Goal: Information Seeking & Learning: Learn about a topic

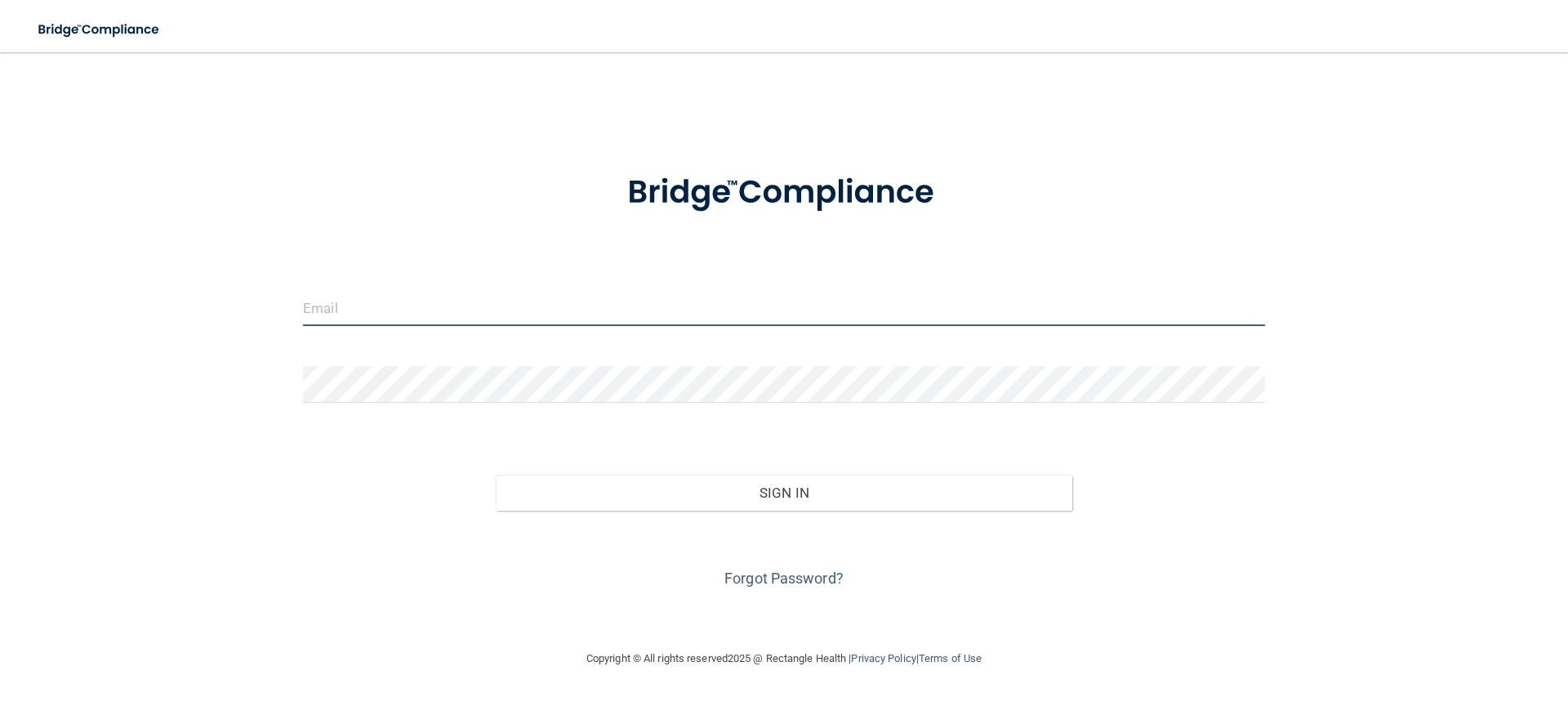
click at [436, 307] on input "email" at bounding box center [784, 308] width 962 height 37
type input "[EMAIL_ADDRESS][PERSON_NAME][DOMAIN_NAME]"
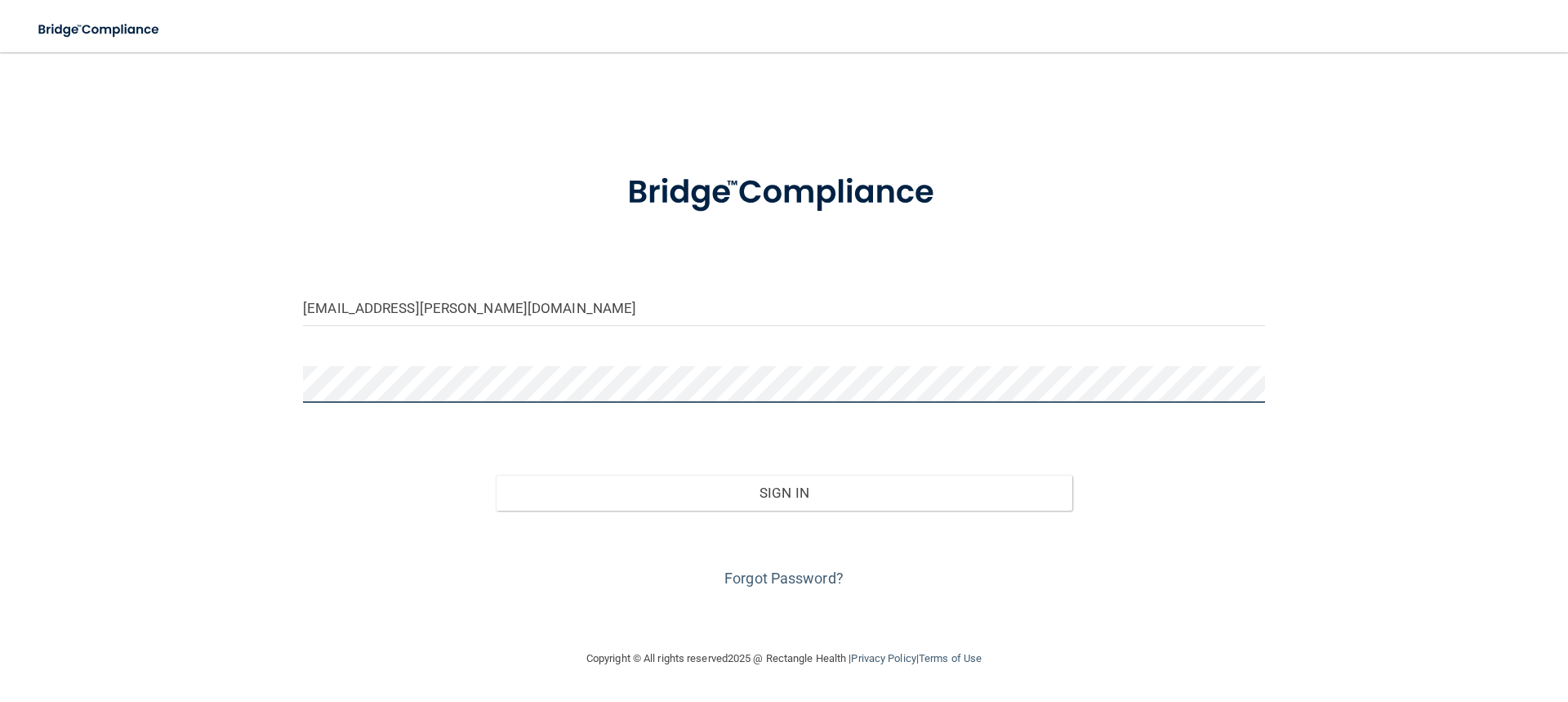
click at [496, 429] on button "Sign In" at bounding box center [784, 492] width 578 height 36
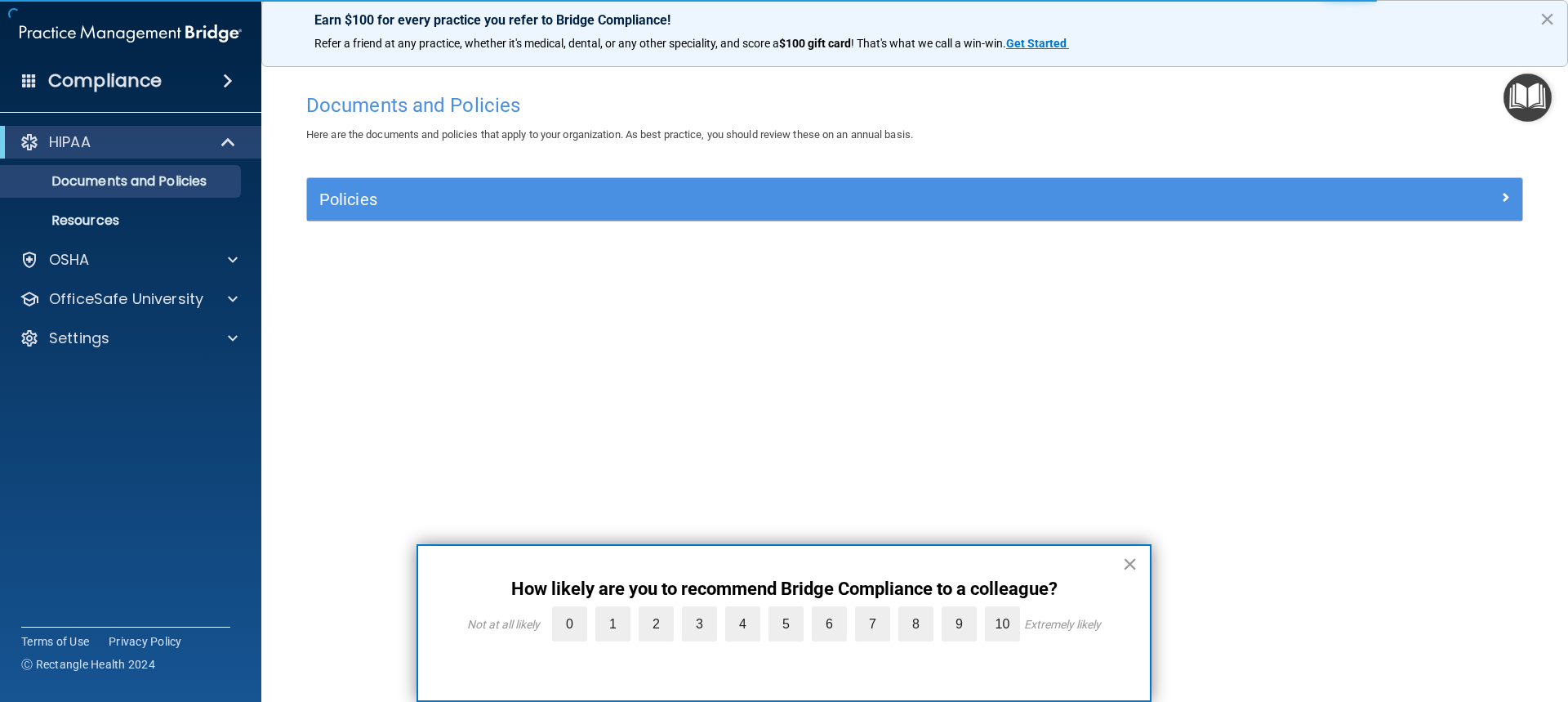
click at [1113, 429] on button "×" at bounding box center [1131, 564] width 16 height 26
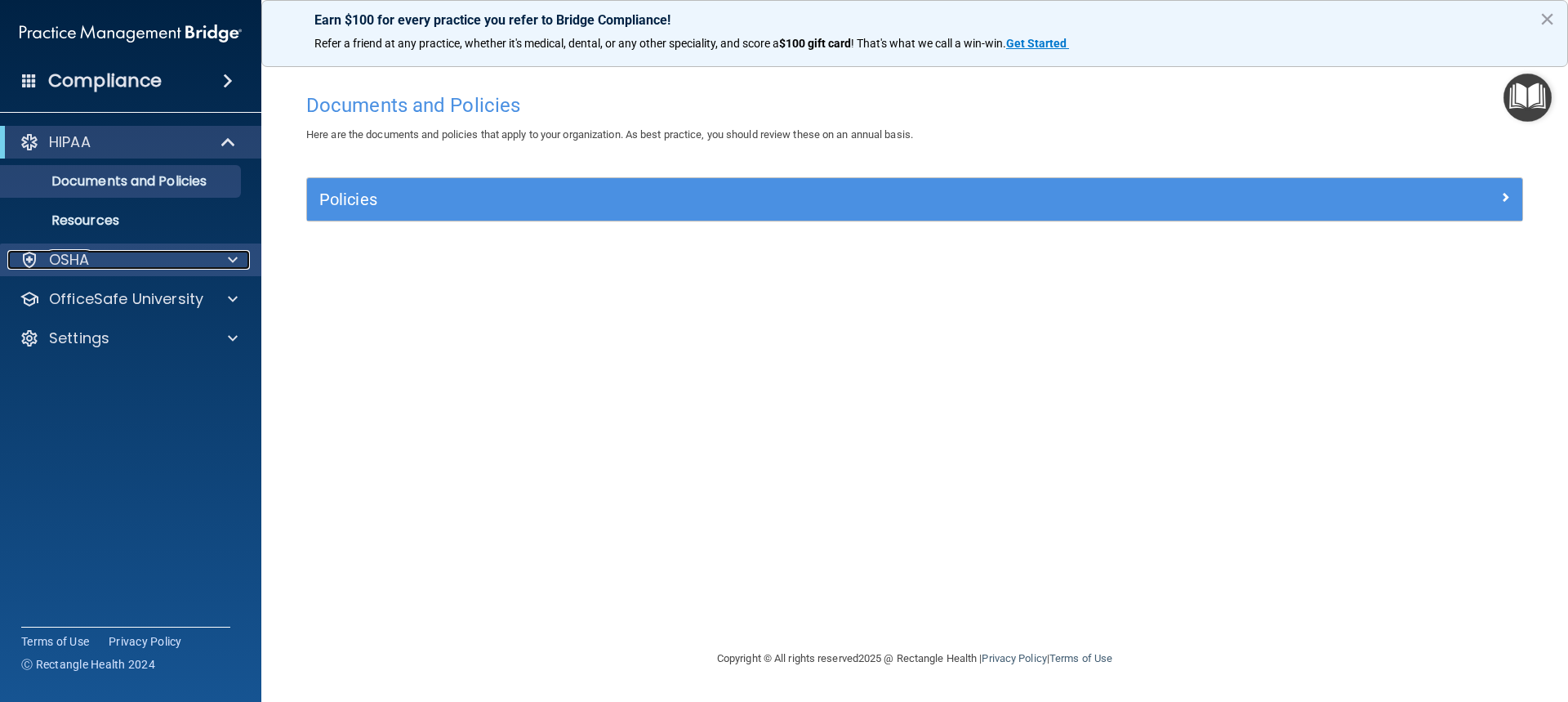
click at [225, 259] on div at bounding box center [231, 259] width 41 height 19
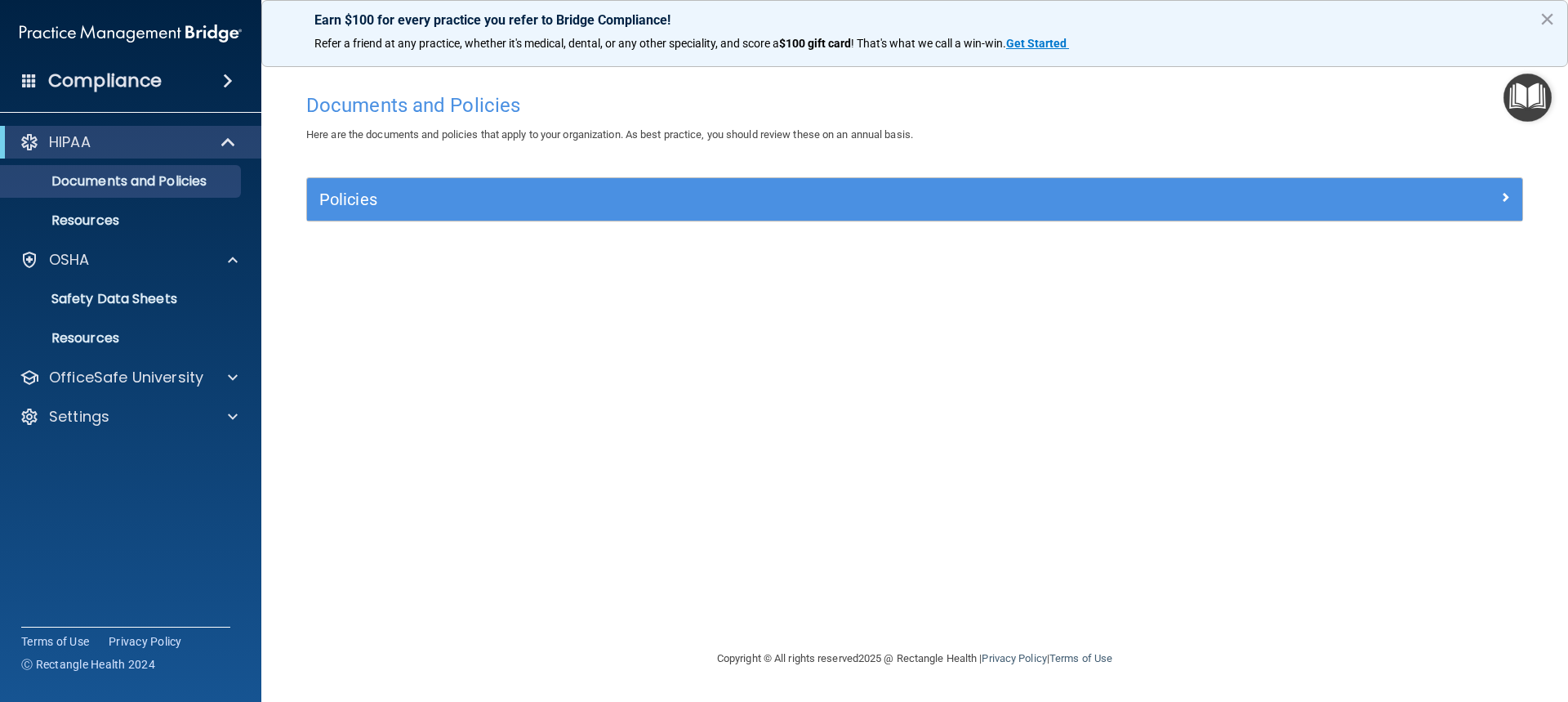
click at [202, 81] on div "Compliance" at bounding box center [131, 81] width 261 height 36
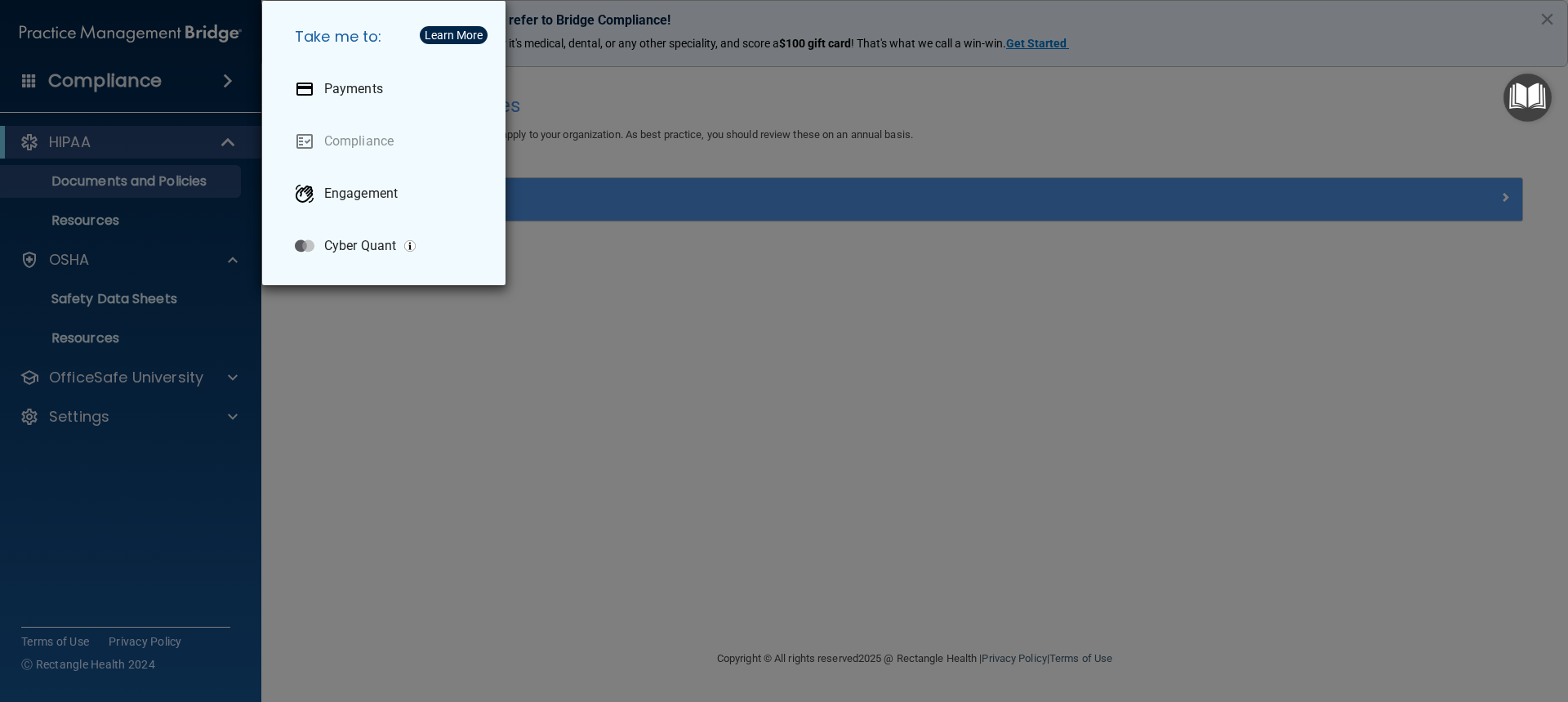
click at [357, 401] on div "Take me to: Payments Compliance Engagement Cyber Quant" at bounding box center [784, 351] width 1568 height 702
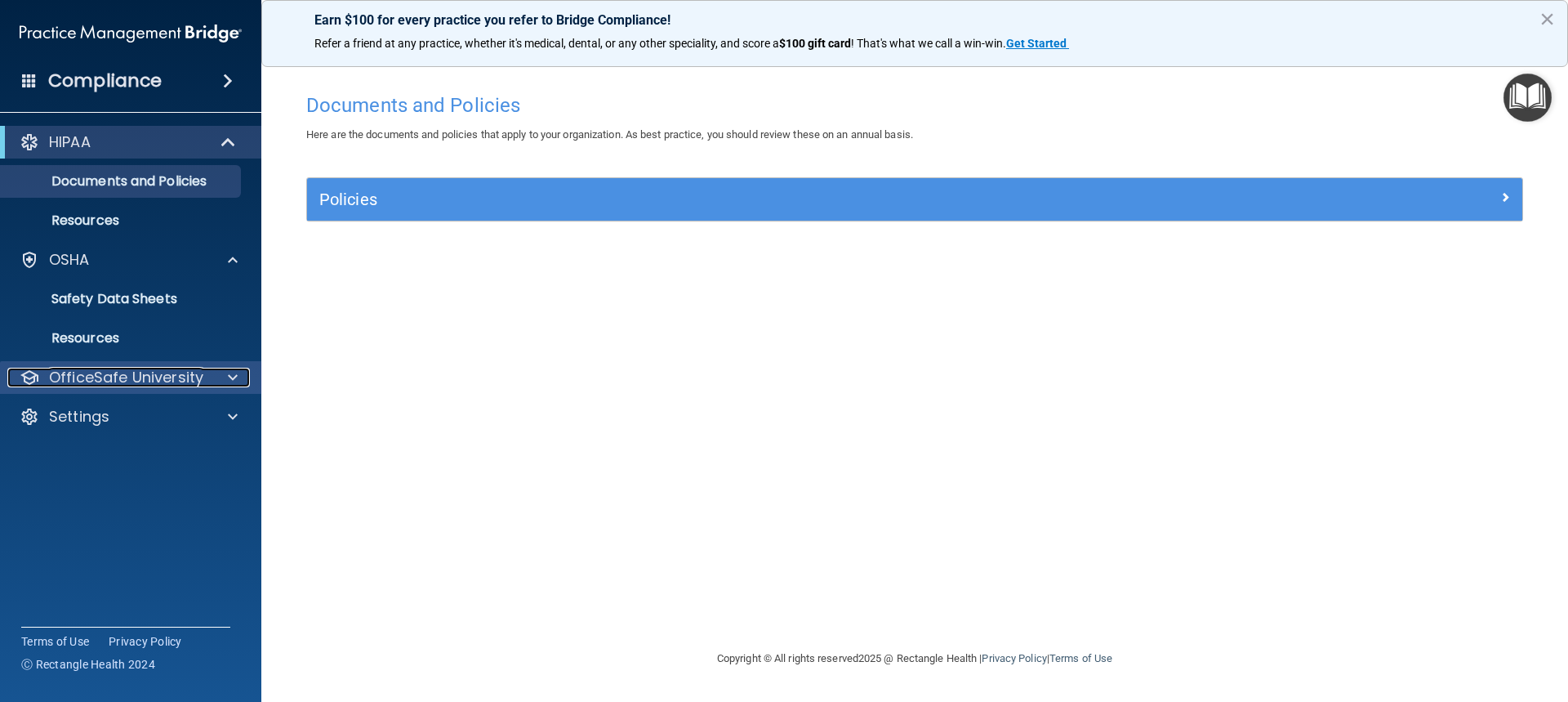
click at [105, 383] on p "OfficeSafe University" at bounding box center [126, 377] width 154 height 19
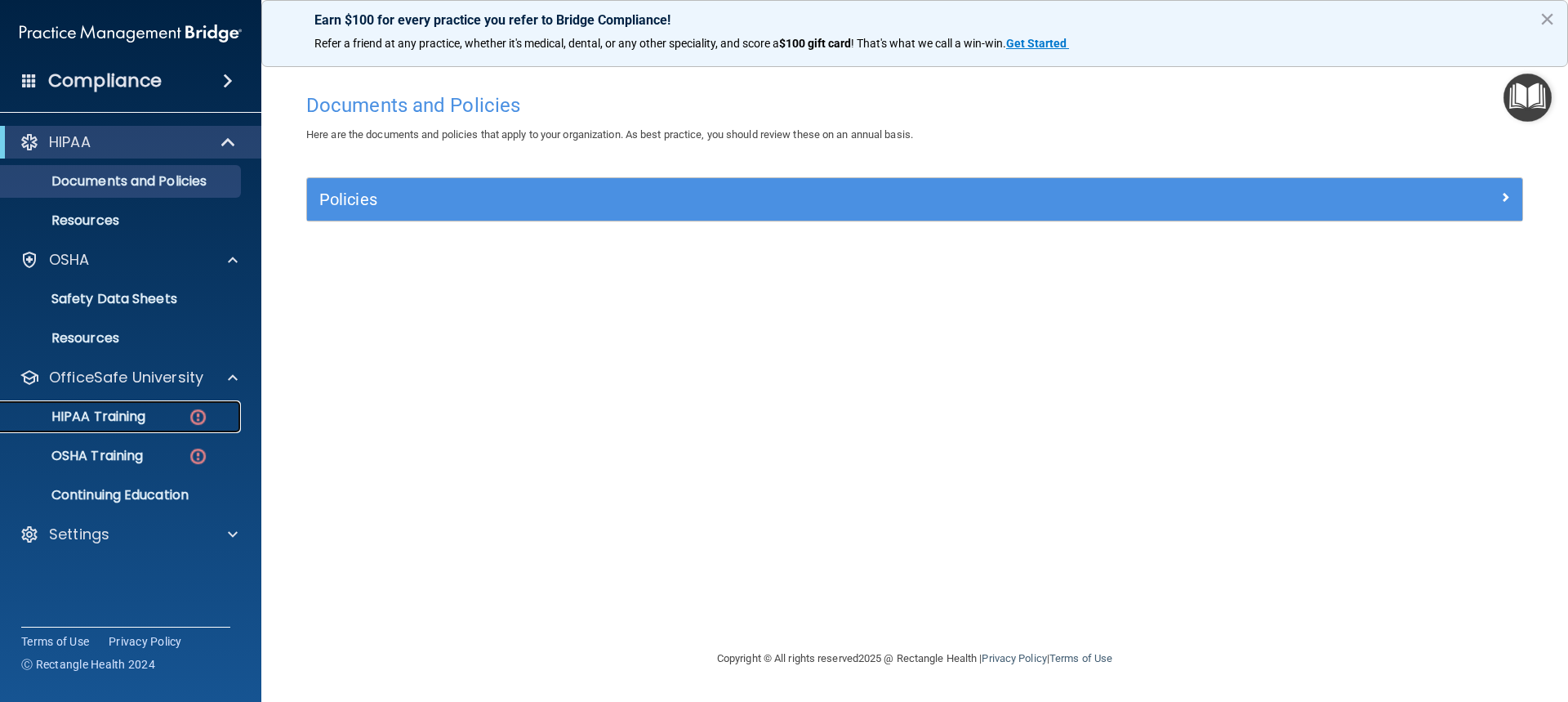
click at [142, 404] on link "HIPAA Training" at bounding box center [112, 416] width 258 height 32
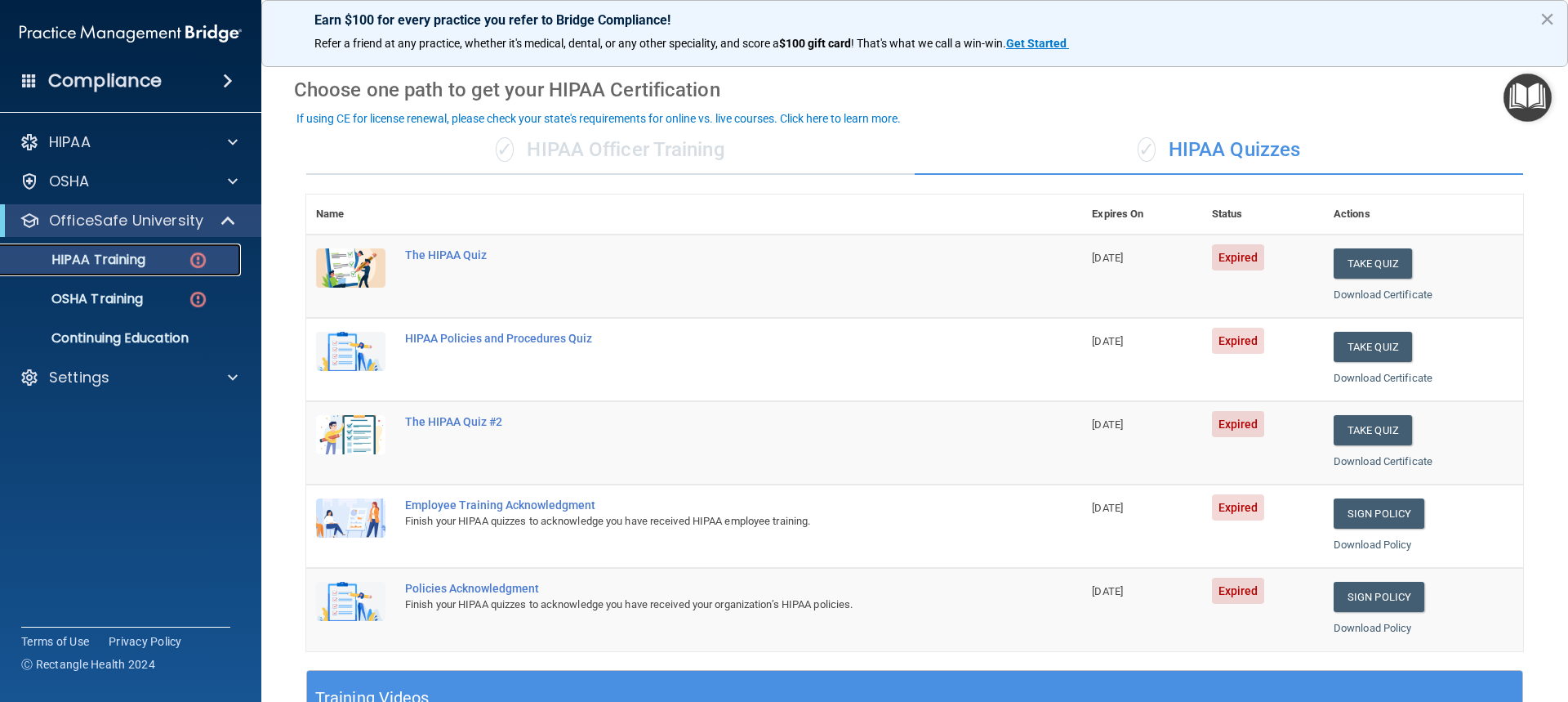
scroll to position [55, 0]
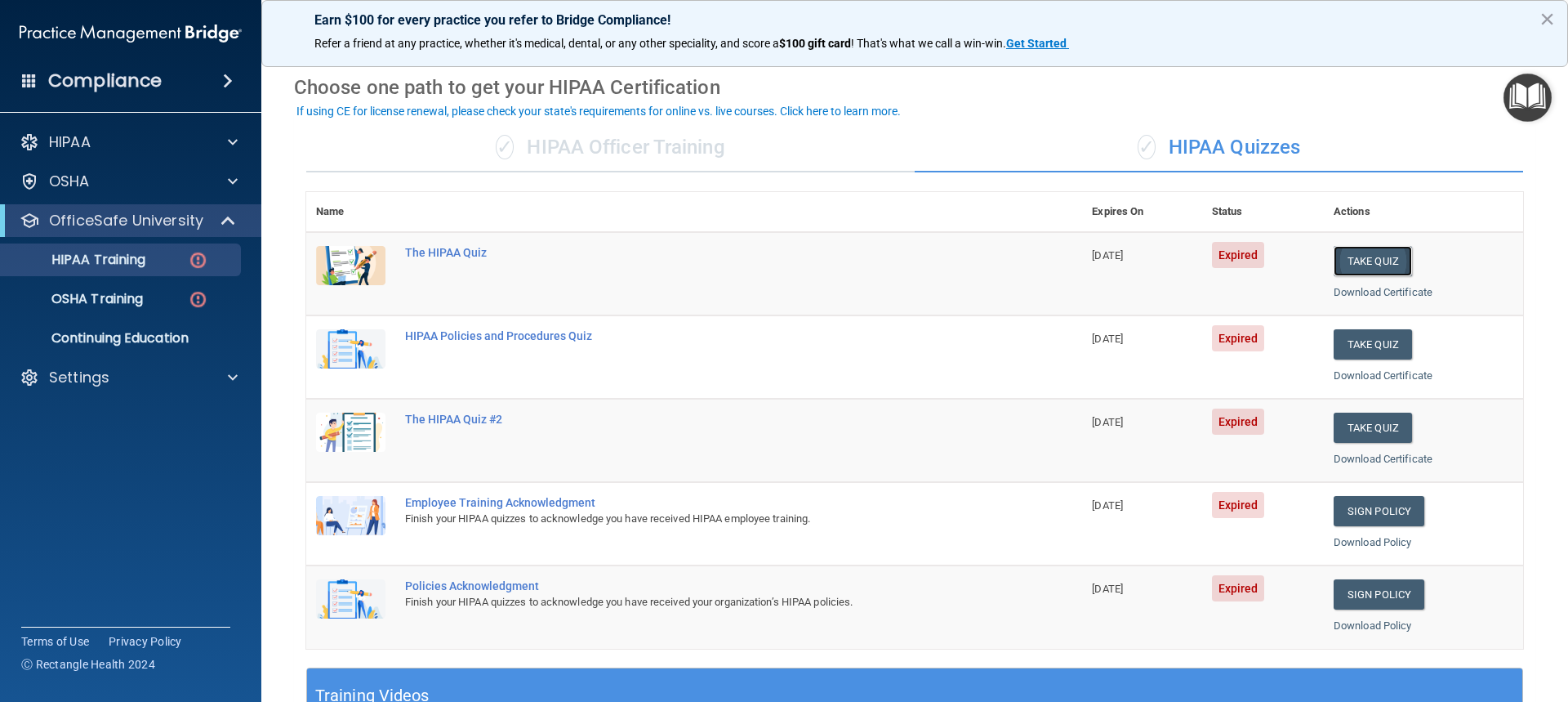
click at [1113, 259] on button "Take Quiz" at bounding box center [1373, 261] width 78 height 30
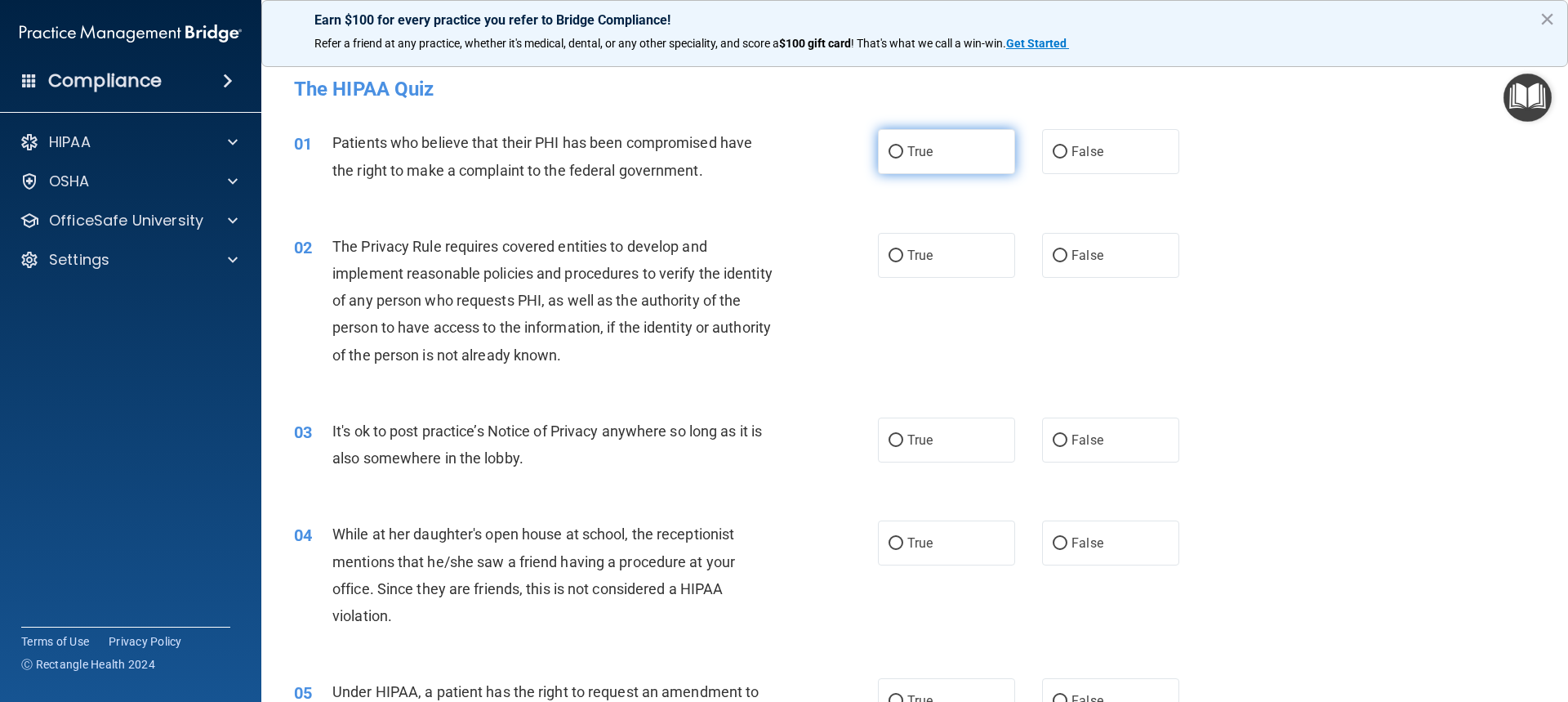
click at [939, 152] on label "True" at bounding box center [947, 151] width 138 height 45
click at [904, 152] on input "True" at bounding box center [896, 152] width 15 height 12
radio input "true"
click at [893, 250] on input "True" at bounding box center [896, 256] width 15 height 12
radio input "true"
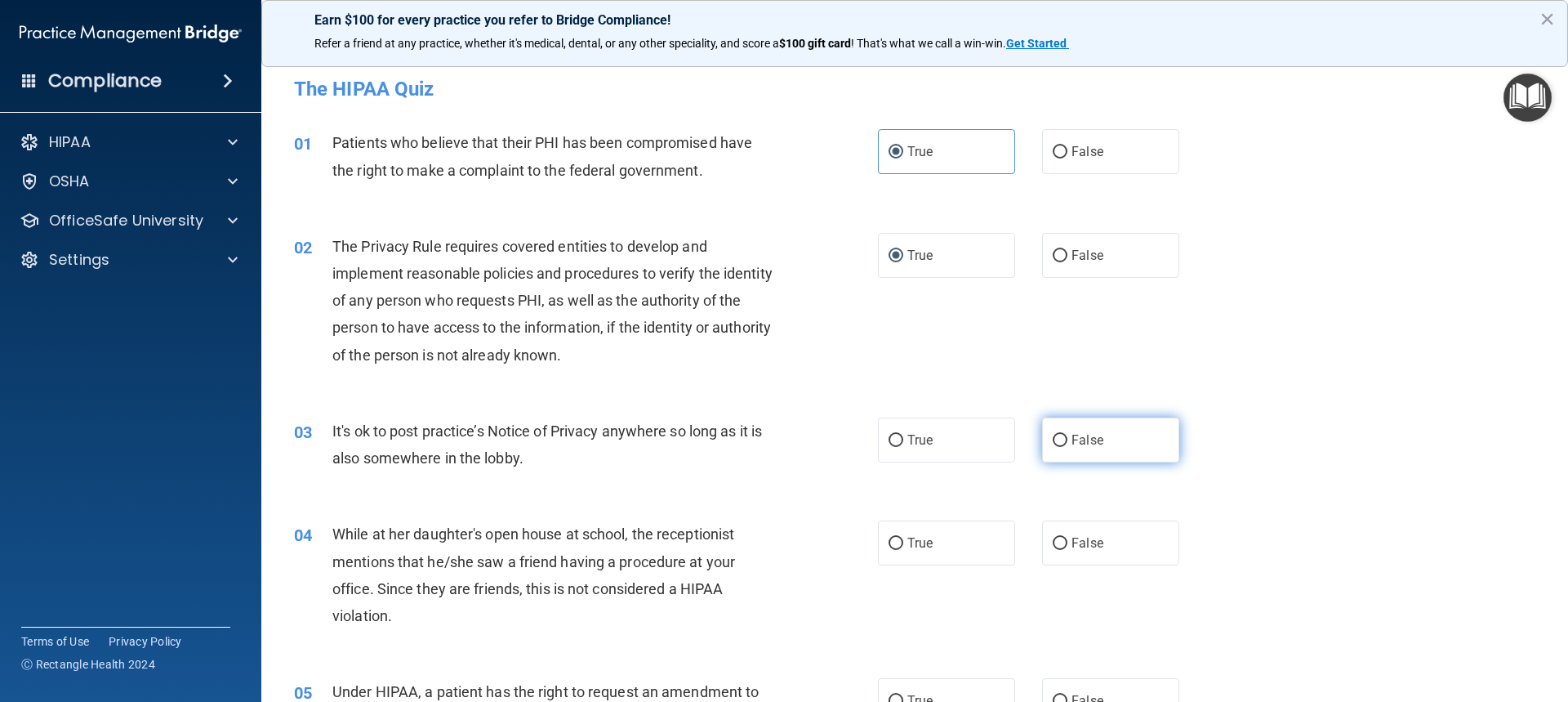
click at [1113, 429] on label "False" at bounding box center [1110, 439] width 138 height 45
click at [1068, 429] on input "False" at bounding box center [1060, 441] width 15 height 12
radio input "true"
click at [1053, 429] on input "False" at bounding box center [1060, 543] width 15 height 12
radio input "true"
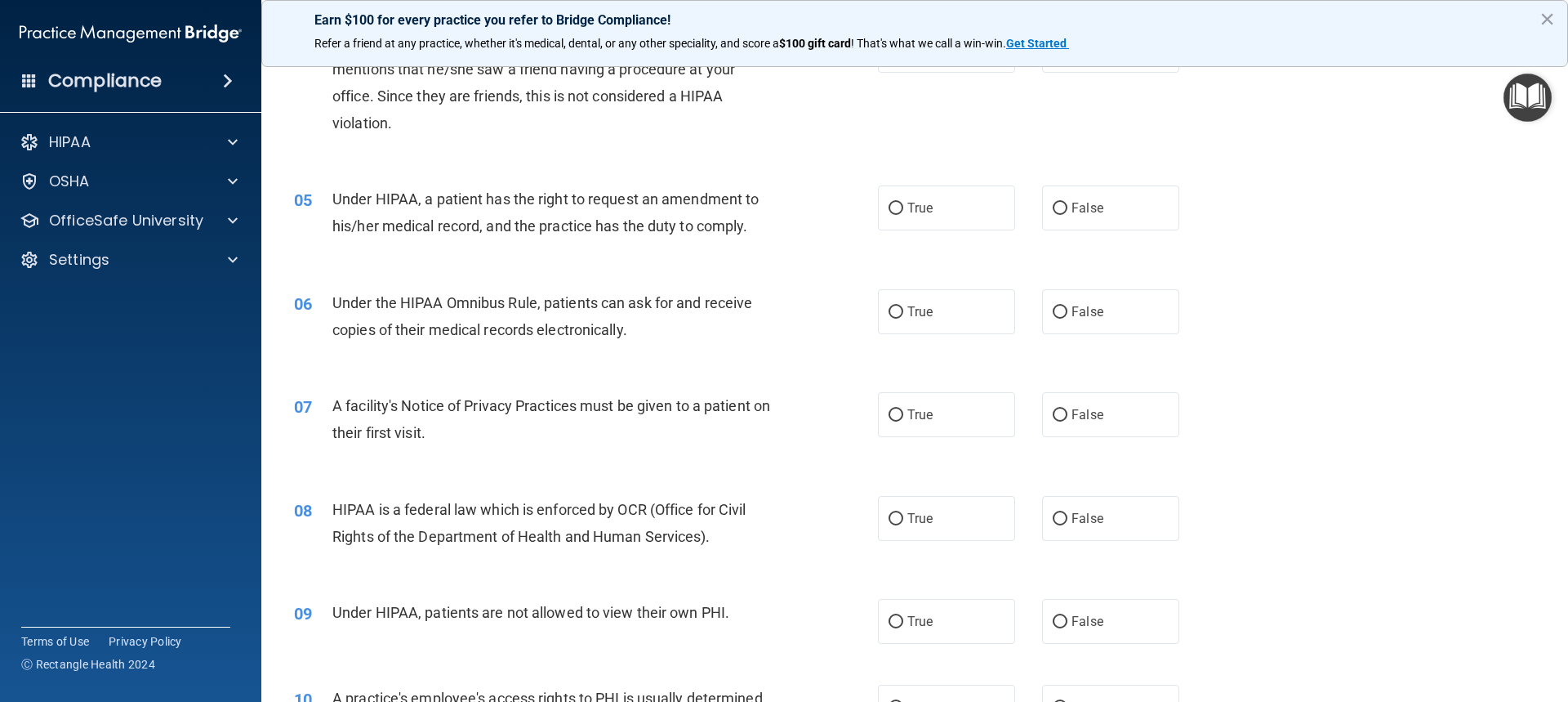
scroll to position [513, 0]
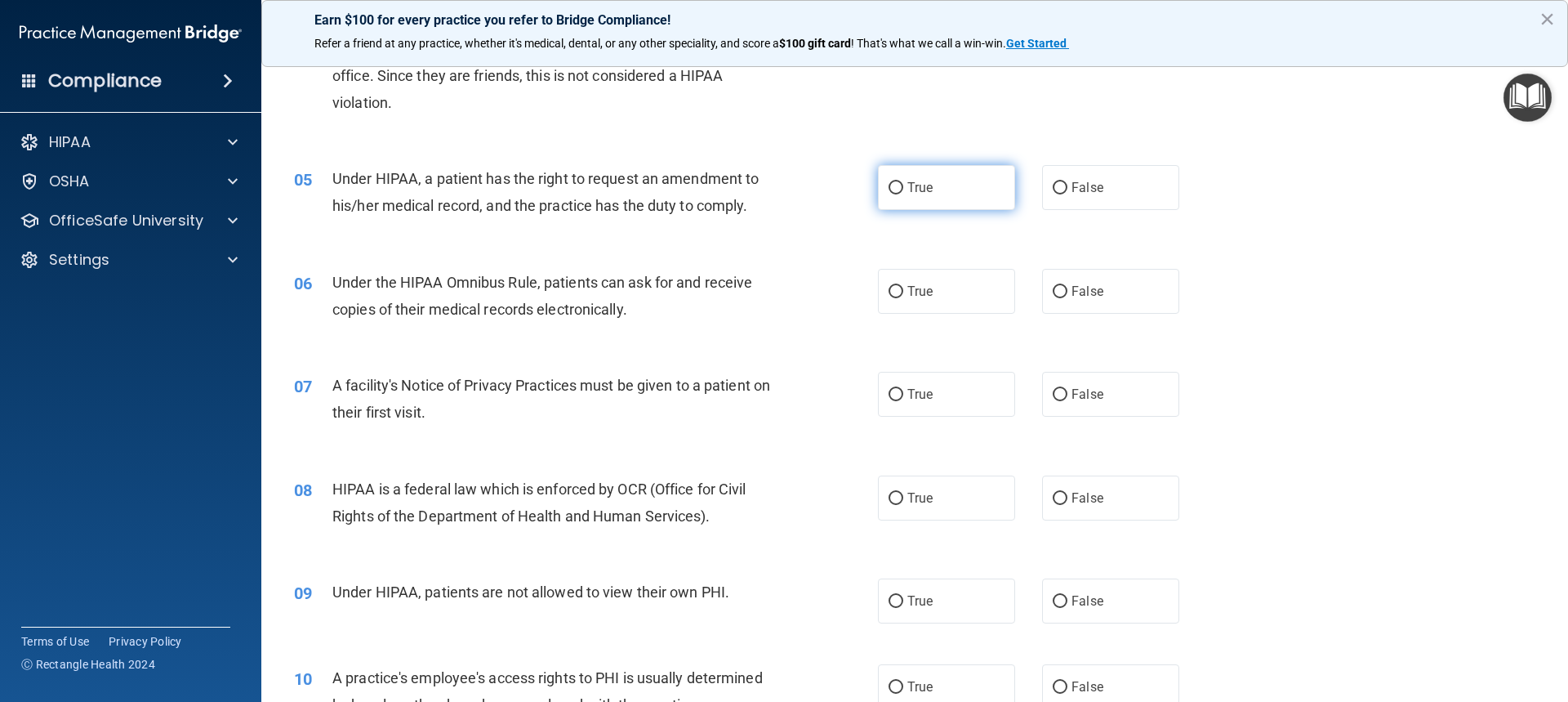
click at [886, 175] on label "True" at bounding box center [947, 187] width 138 height 45
click at [889, 182] on input "True" at bounding box center [896, 188] width 15 height 12
radio input "true"
click at [1113, 296] on label "False" at bounding box center [1110, 291] width 138 height 45
click at [1068, 296] on input "False" at bounding box center [1060, 292] width 15 height 12
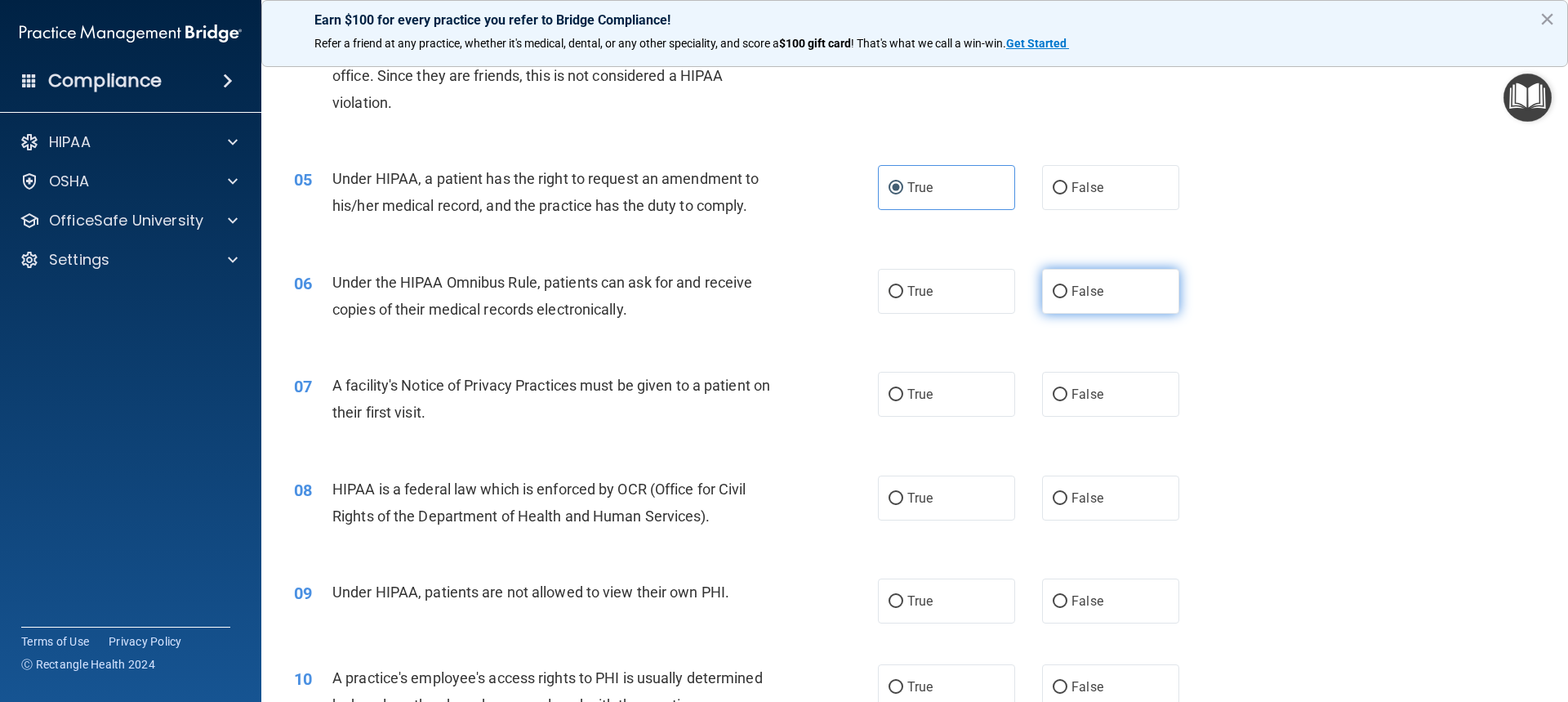
radio input "true"
click at [923, 401] on span "True" at bounding box center [919, 394] width 25 height 16
click at [904, 401] on input "True" at bounding box center [896, 395] width 15 height 12
radio input "true"
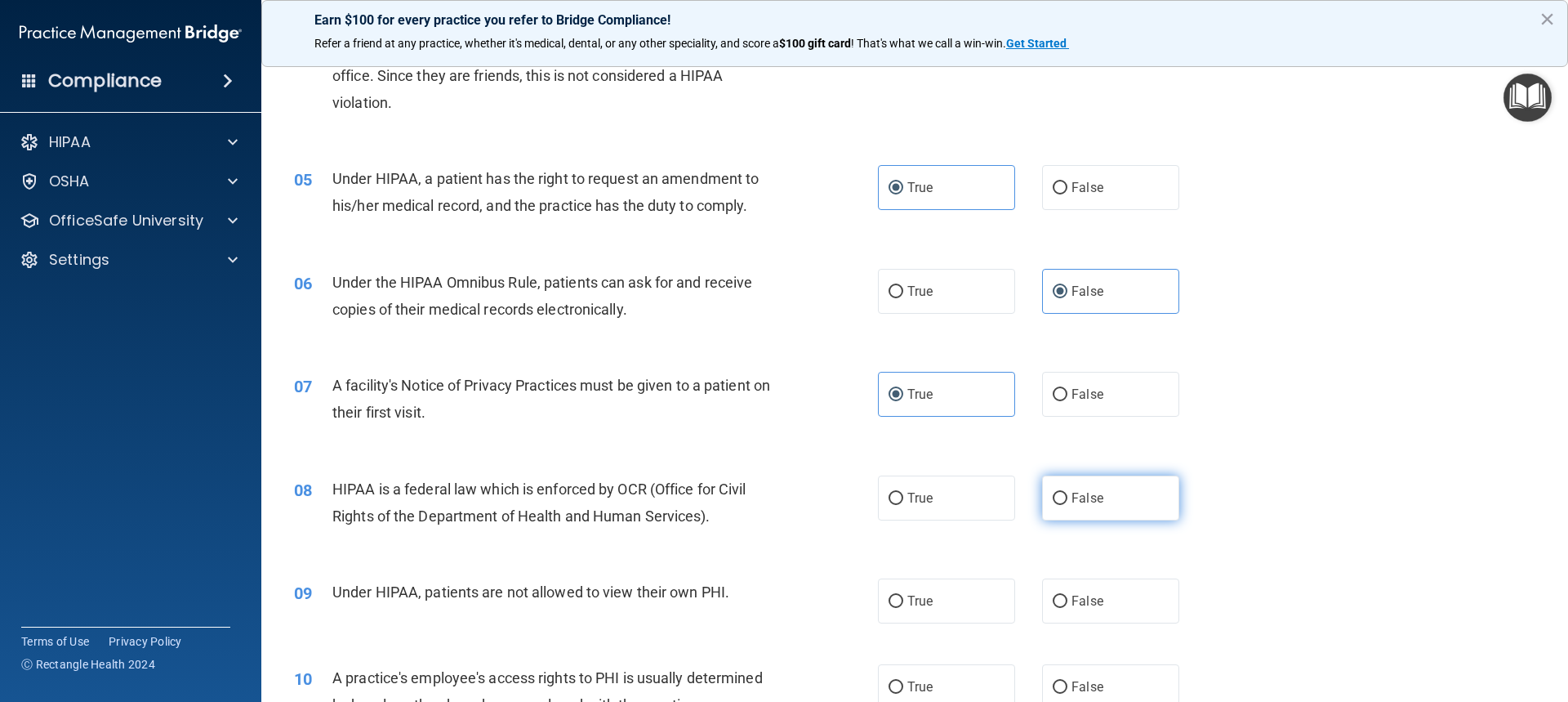
click at [1113, 429] on label "False" at bounding box center [1110, 497] width 138 height 45
click at [1068, 429] on input "False" at bounding box center [1060, 499] width 15 height 12
radio input "true"
click at [1072, 429] on span "False" at bounding box center [1088, 601] width 32 height 16
click at [1065, 429] on input "False" at bounding box center [1060, 601] width 15 height 12
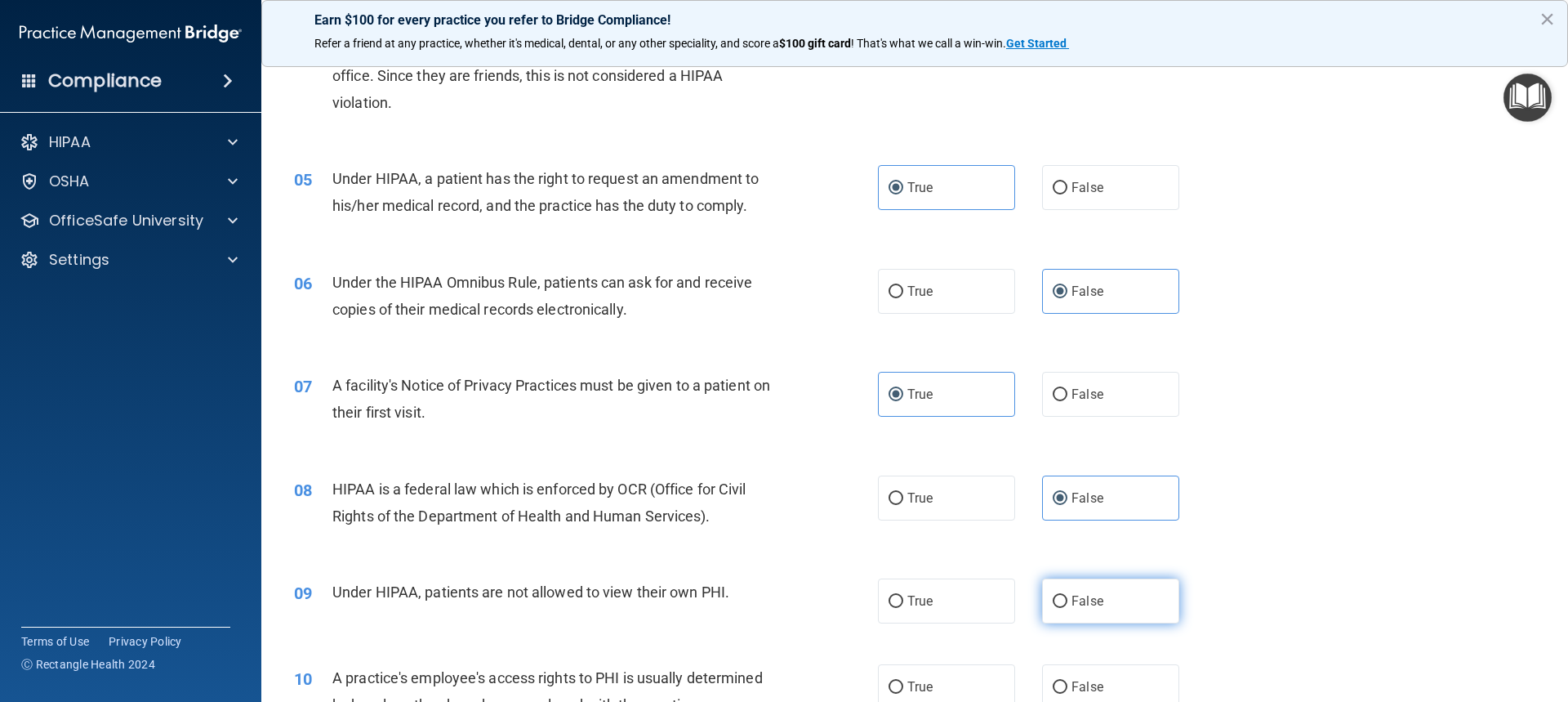
radio input "true"
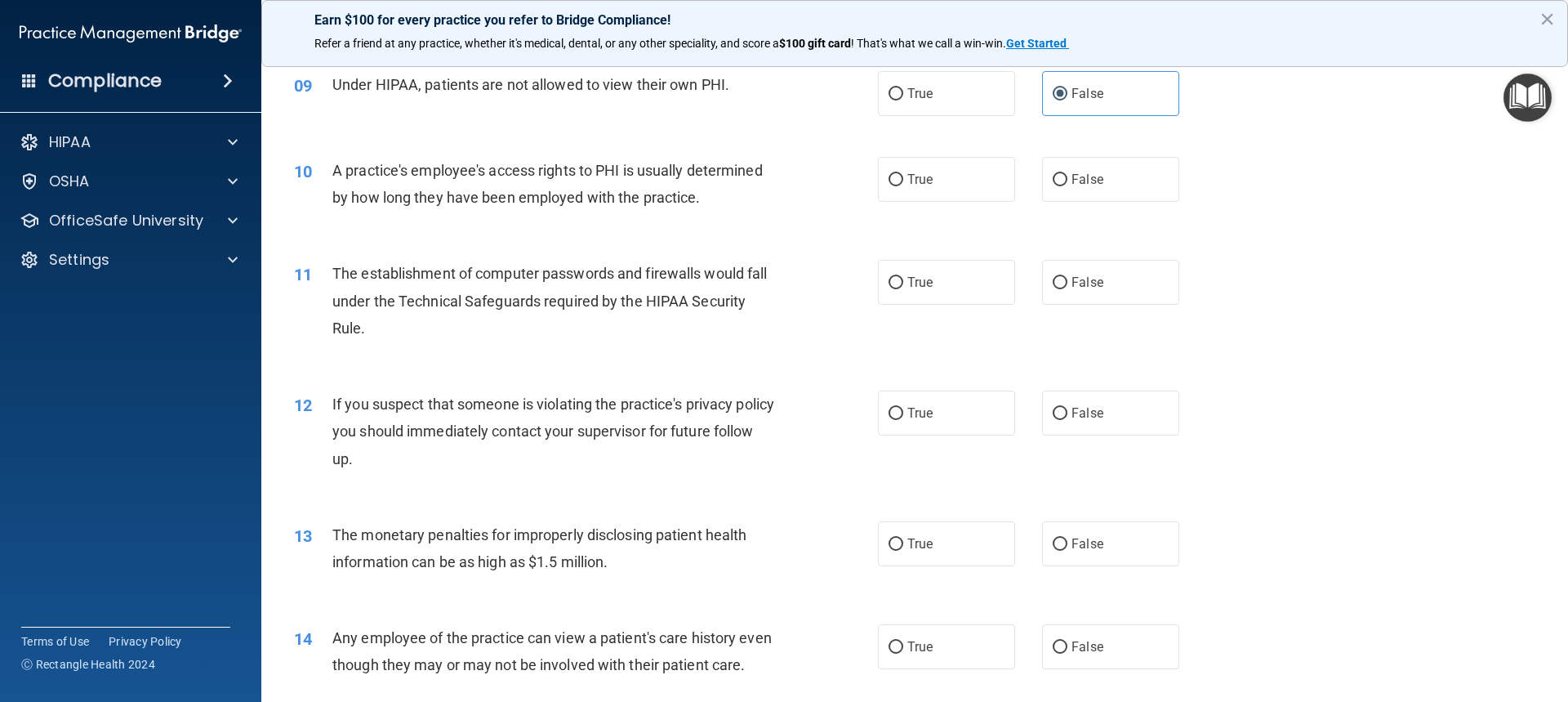
scroll to position [1025, 0]
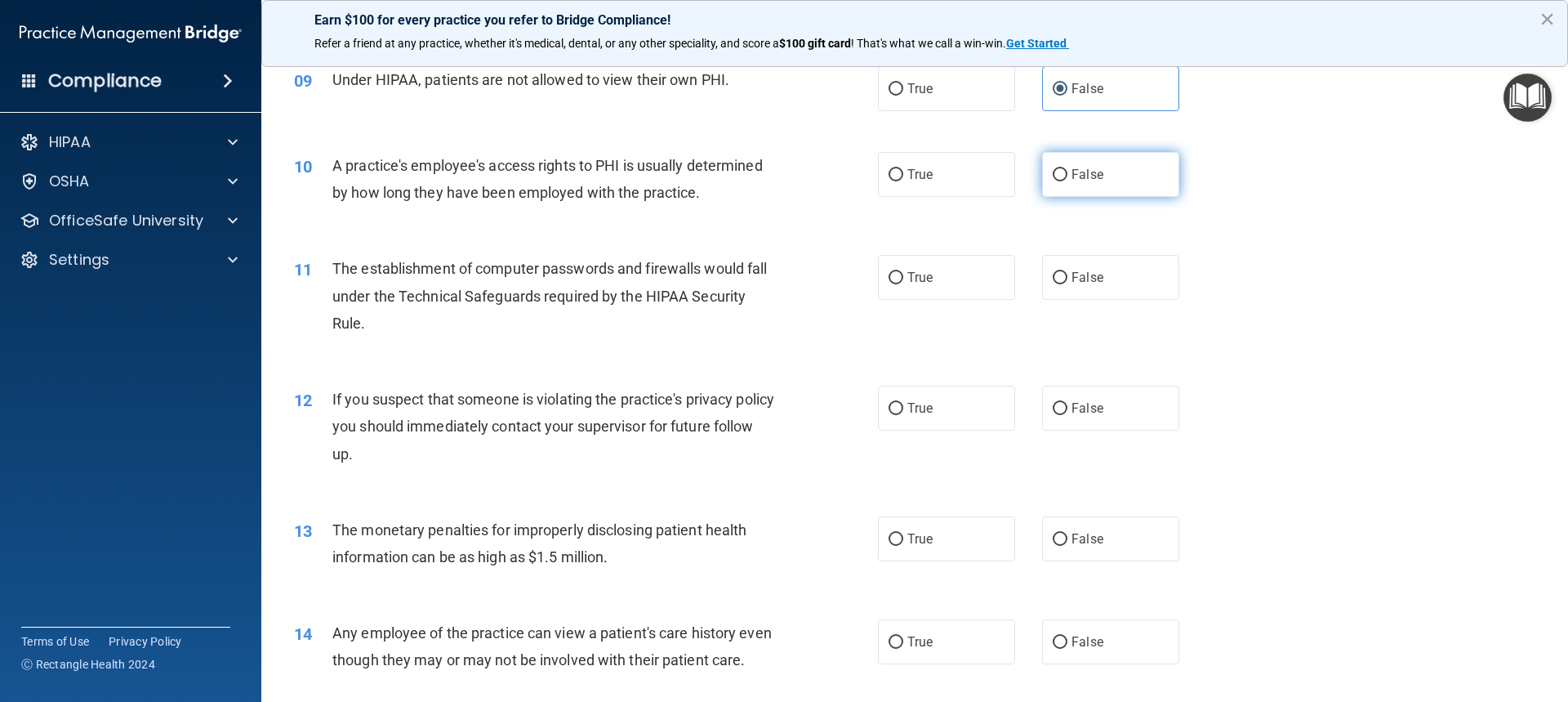
click at [1089, 174] on span "False" at bounding box center [1088, 174] width 32 height 16
click at [1068, 174] on input "False" at bounding box center [1060, 175] width 15 height 12
radio input "true"
click at [969, 294] on label "True" at bounding box center [947, 277] width 138 height 45
click at [904, 284] on input "True" at bounding box center [896, 278] width 15 height 12
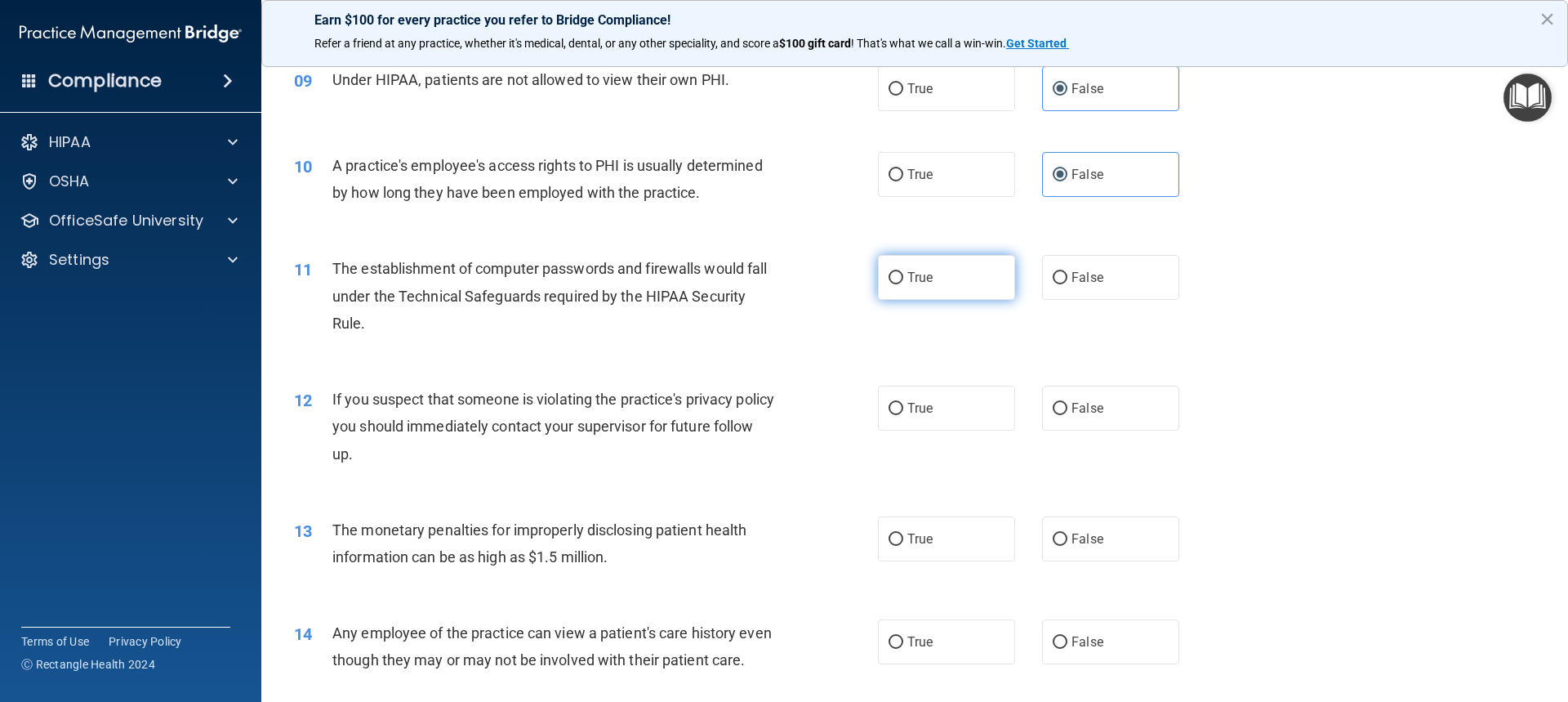
radio input "true"
click at [1043, 406] on label "False" at bounding box center [1110, 408] width 138 height 45
click at [1053, 406] on input "False" at bounding box center [1060, 408] width 15 height 12
radio input "true"
click at [952, 429] on label "True" at bounding box center [947, 538] width 138 height 45
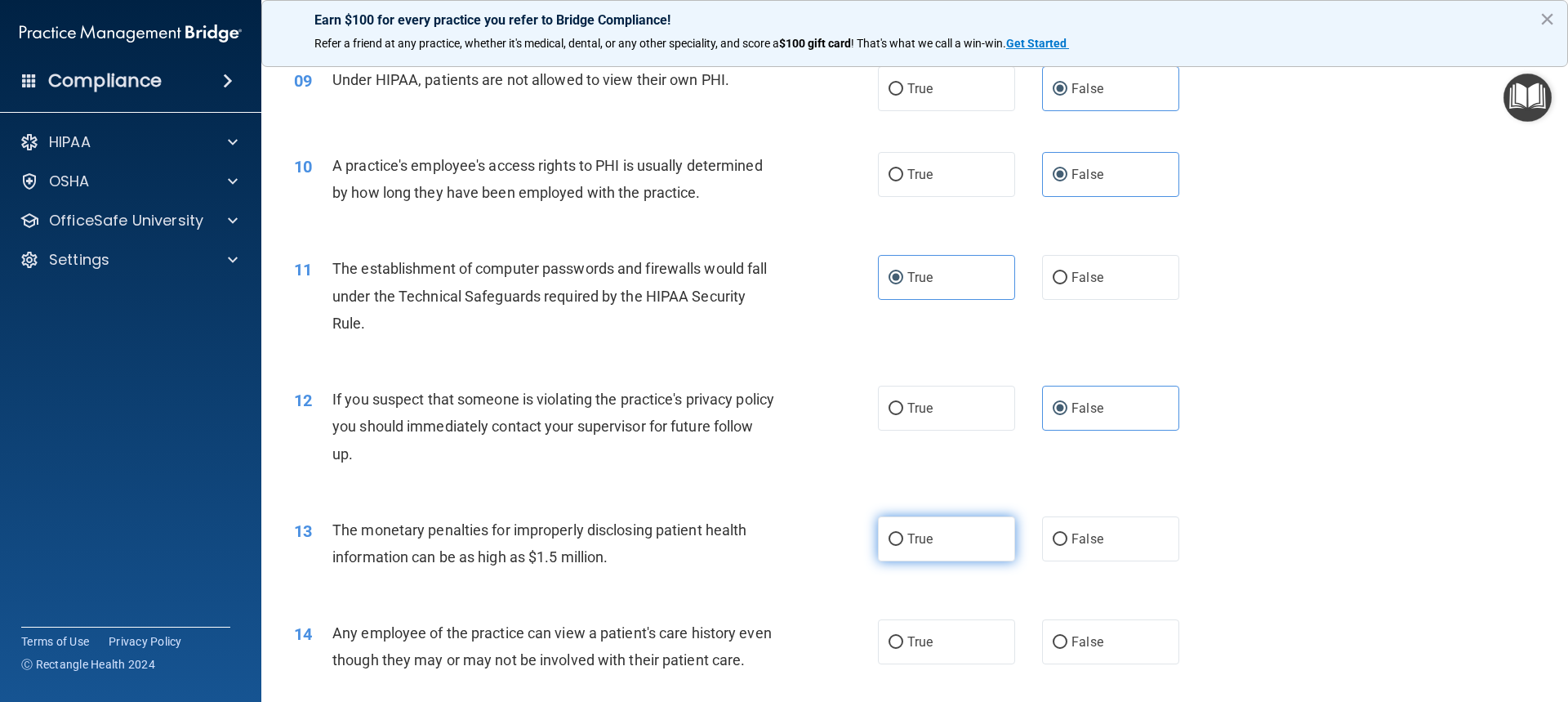
click at [904, 429] on input "True" at bounding box center [896, 540] width 15 height 12
radio input "true"
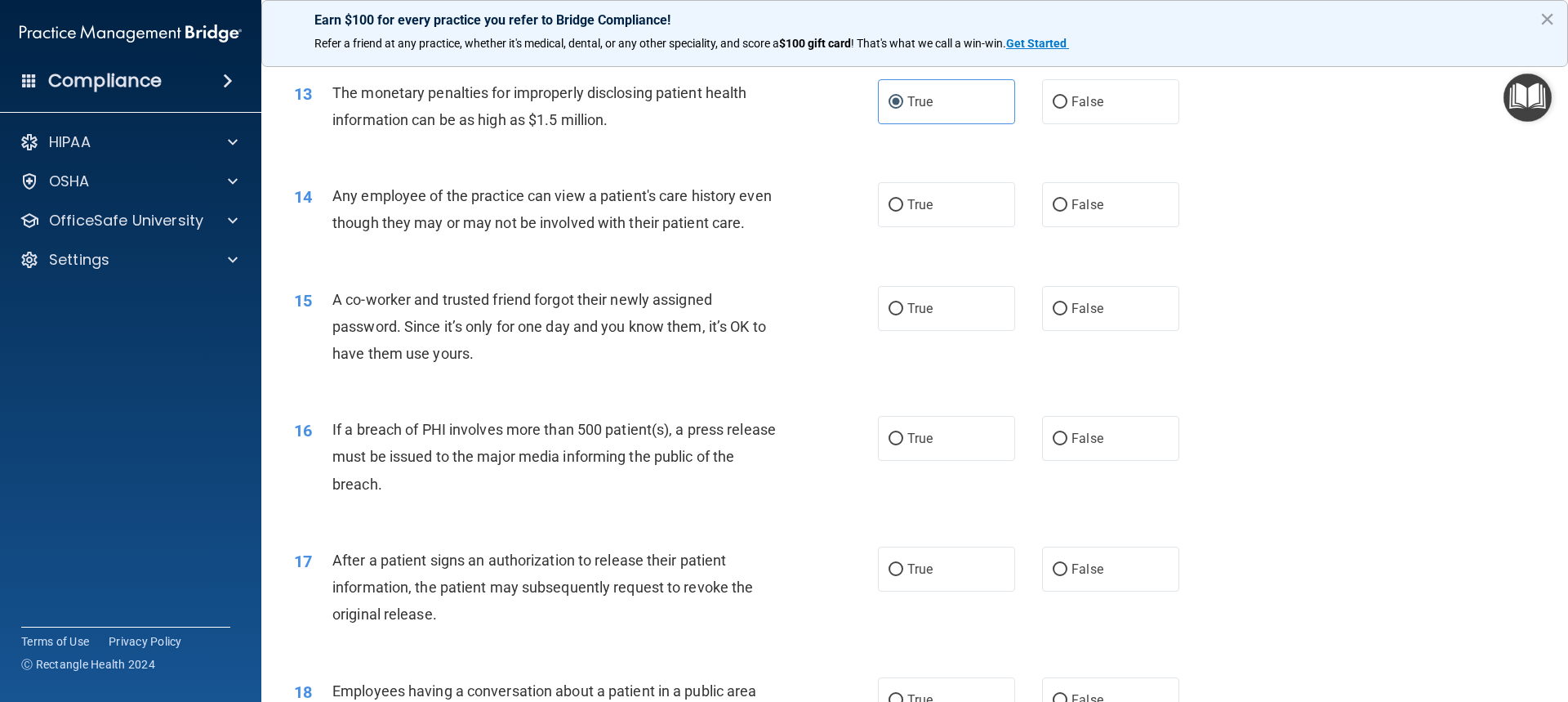
scroll to position [1452, 0]
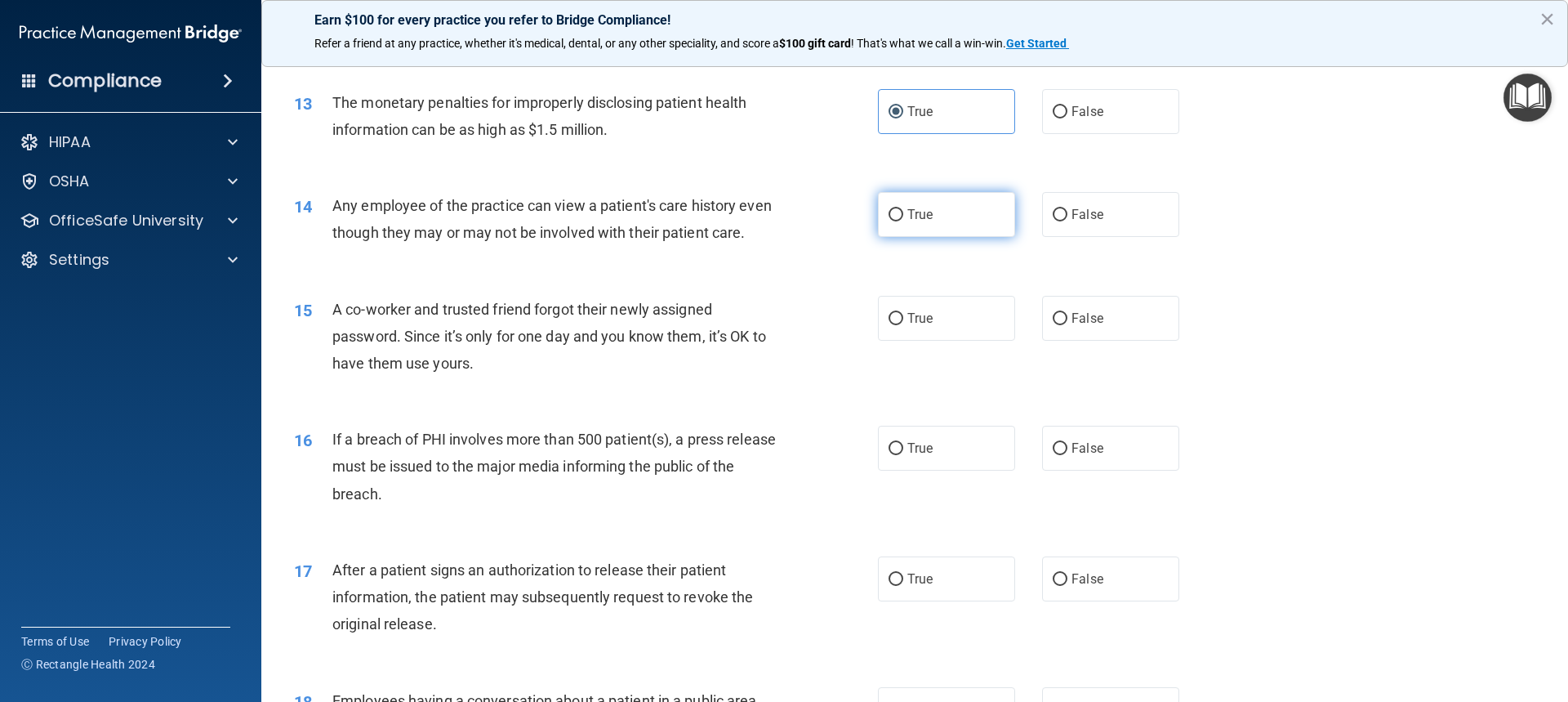
click at [941, 208] on label "True" at bounding box center [947, 214] width 138 height 45
click at [904, 209] on input "True" at bounding box center [896, 216] width 15 height 12
radio input "true"
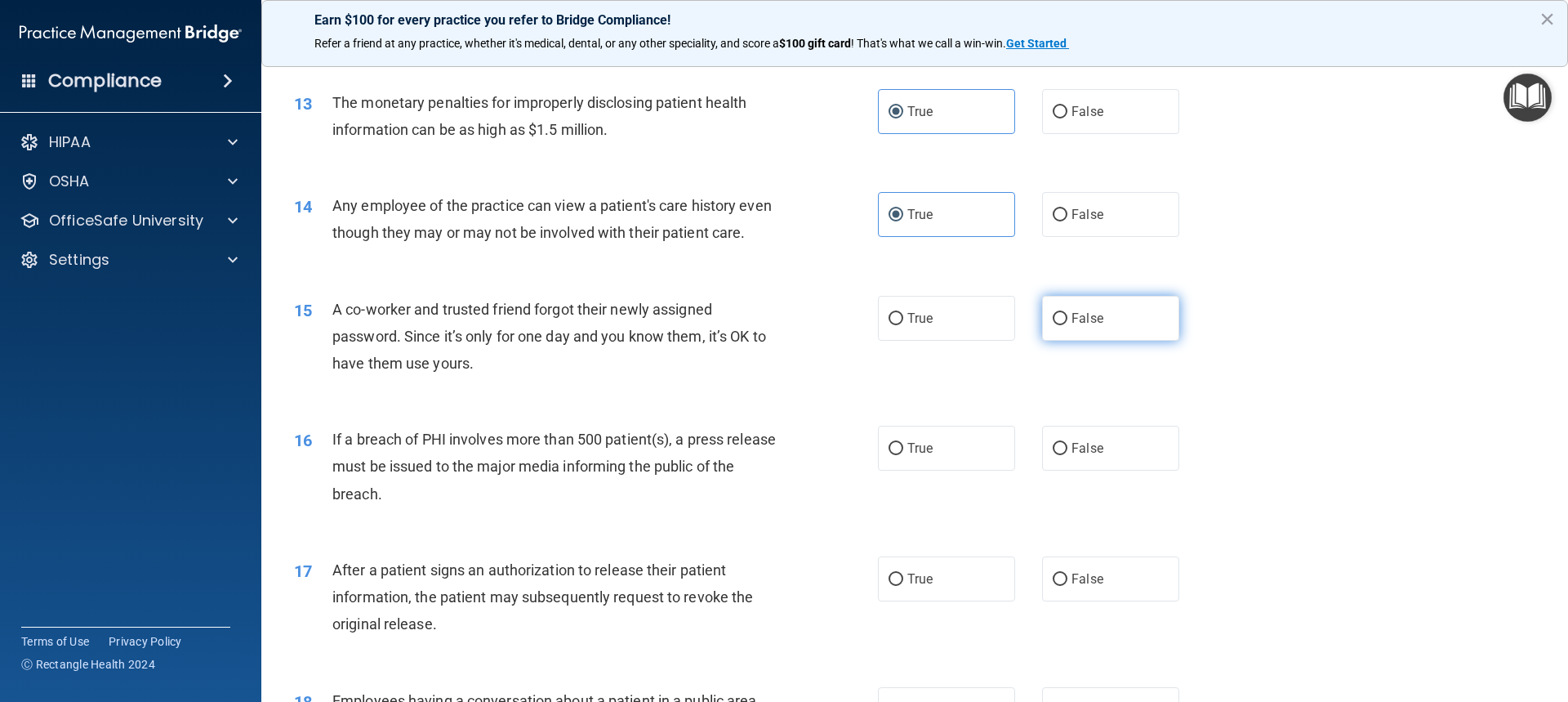
click at [1113, 341] on label "False" at bounding box center [1110, 317] width 138 height 45
click at [1068, 325] on input "False" at bounding box center [1060, 319] width 15 height 12
radio input "true"
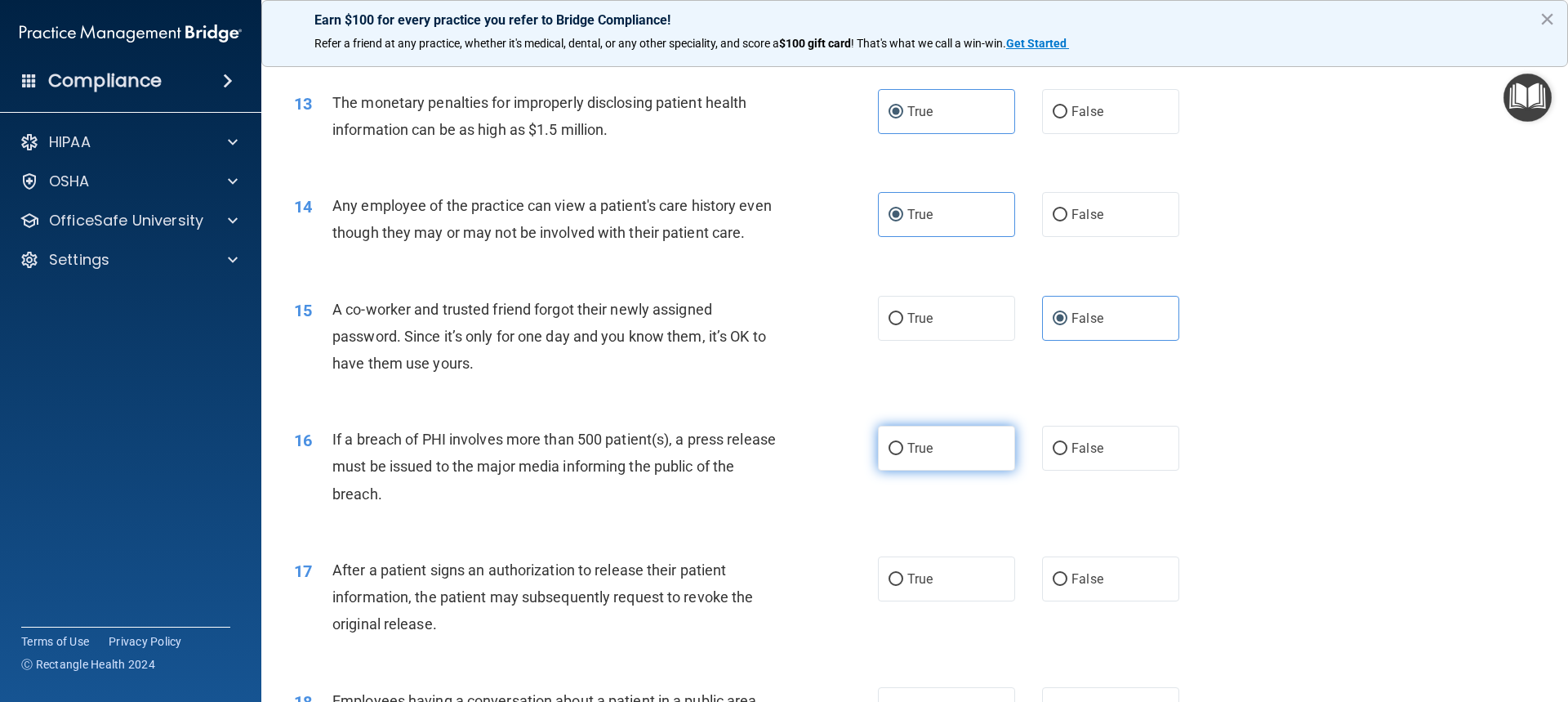
click at [920, 429] on span "True" at bounding box center [919, 448] width 25 height 16
click at [904, 429] on input "True" at bounding box center [896, 449] width 15 height 12
radio input "true"
click at [1113, 429] on label "False" at bounding box center [1110, 448] width 138 height 45
click at [1068, 429] on input "False" at bounding box center [1060, 449] width 15 height 12
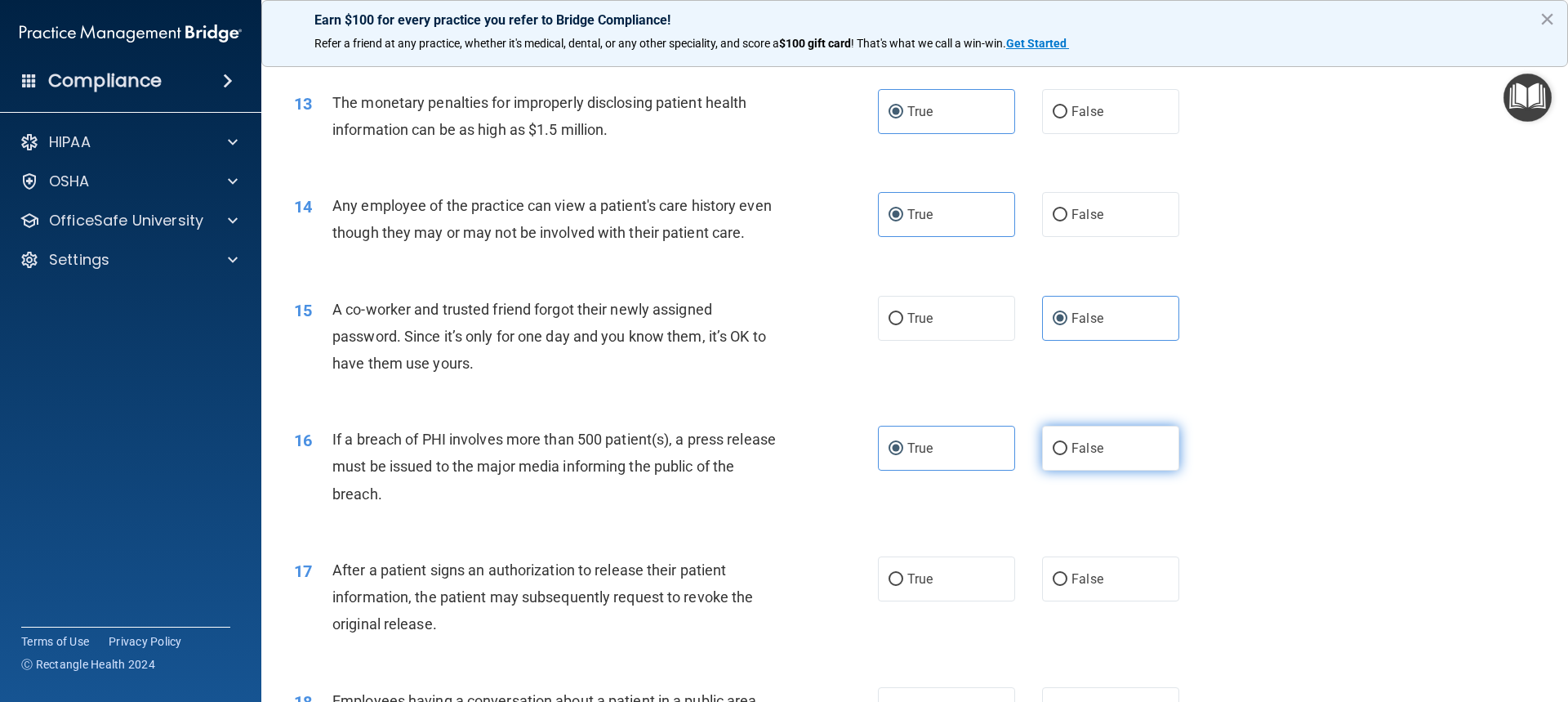
radio input "true"
click at [983, 429] on label "True" at bounding box center [947, 448] width 138 height 45
click at [904, 429] on input "True" at bounding box center [896, 449] width 15 height 12
radio input "true"
radio input "false"
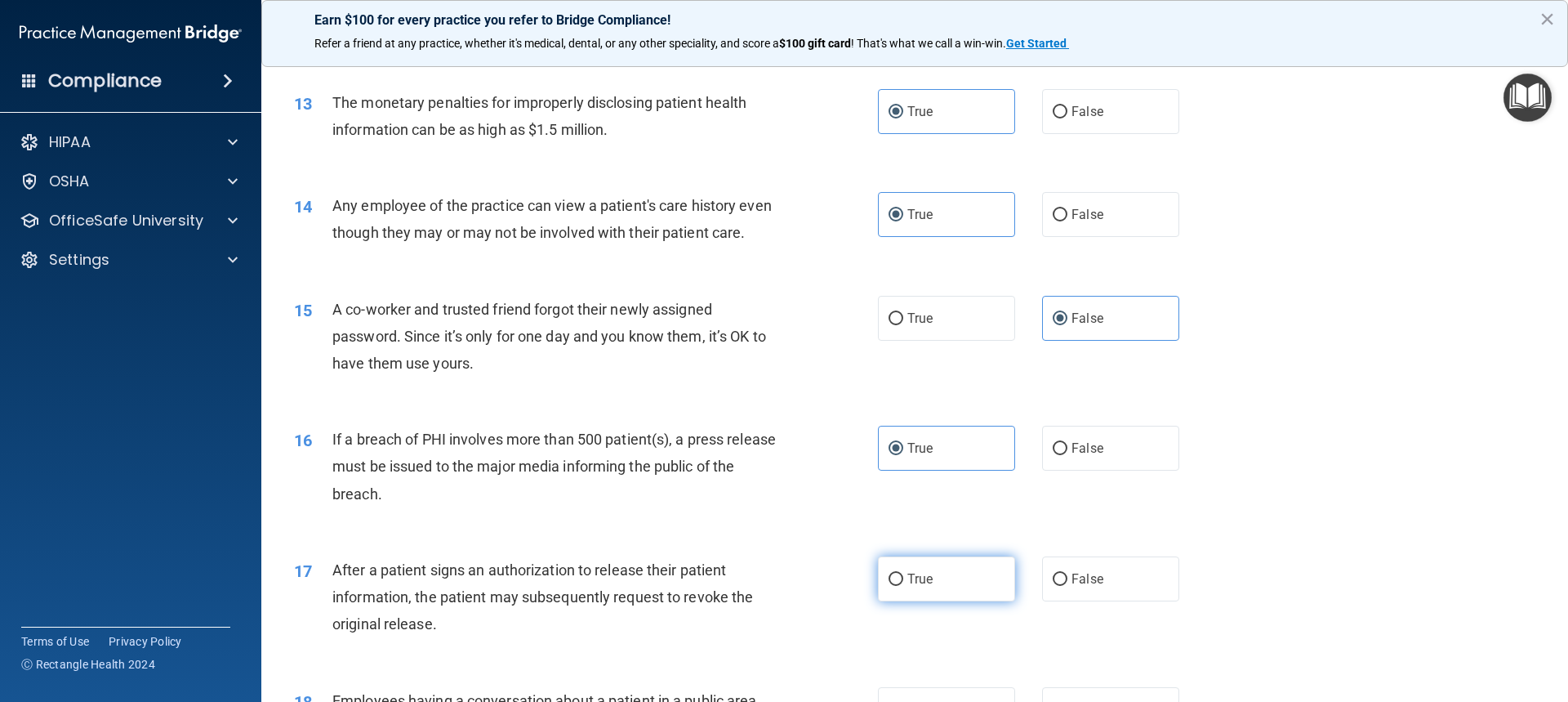
click at [898, 429] on label "True" at bounding box center [947, 578] width 138 height 45
click at [898, 429] on input "True" at bounding box center [896, 579] width 15 height 12
radio input "true"
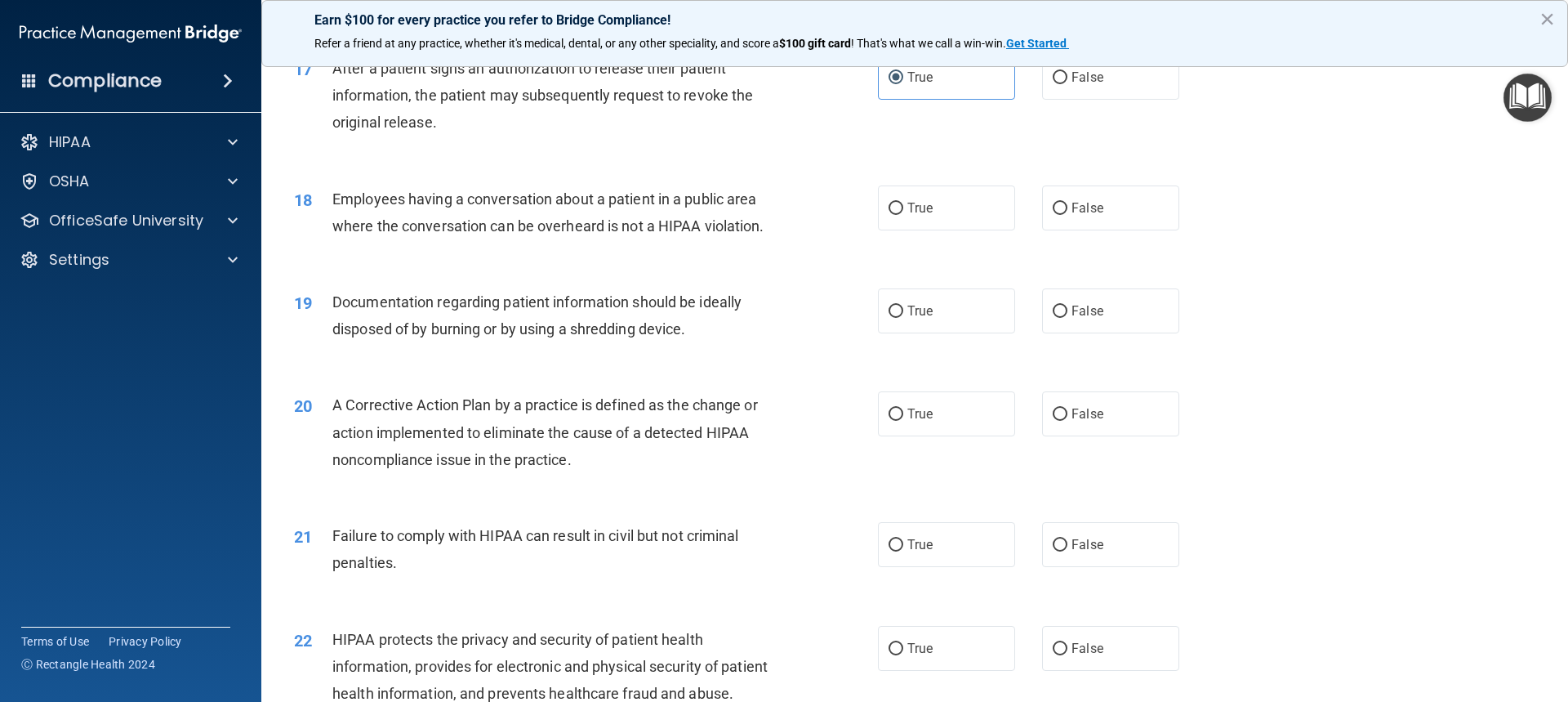
scroll to position [1960, 0]
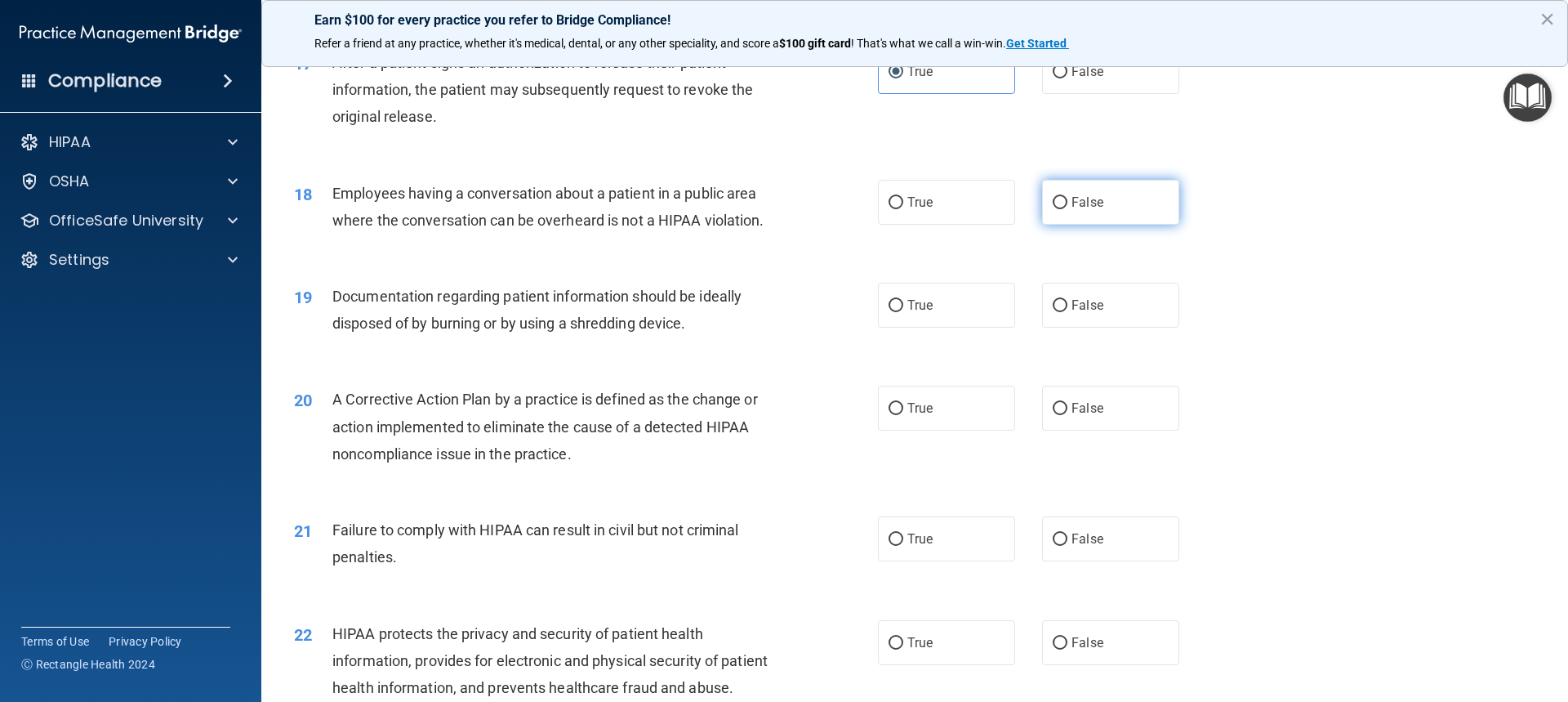
click at [1100, 224] on label "False" at bounding box center [1110, 202] width 138 height 45
click at [1068, 209] on input "False" at bounding box center [1060, 203] width 15 height 12
radio input "true"
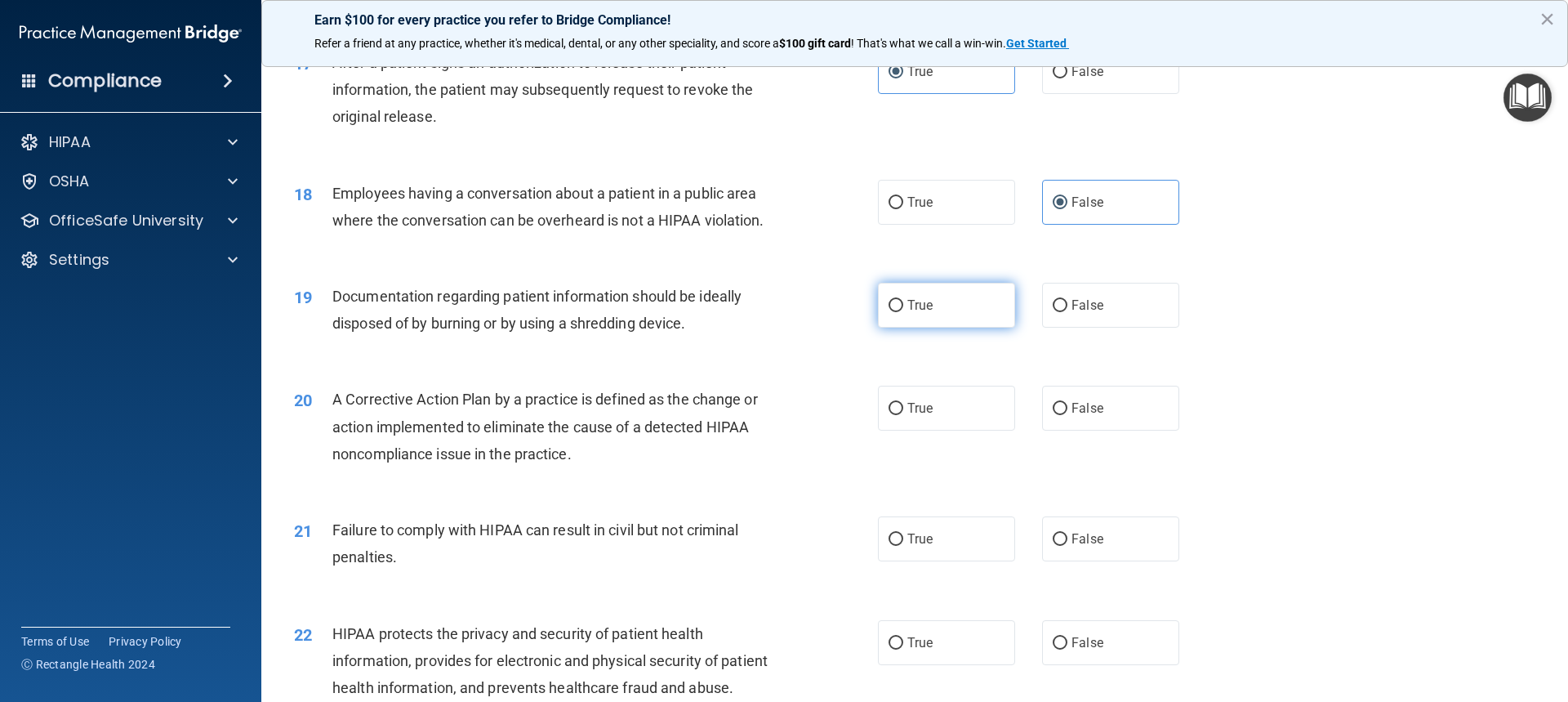
click at [924, 328] on label "True" at bounding box center [947, 304] width 138 height 45
click at [904, 312] on input "True" at bounding box center [896, 306] width 15 height 12
radio input "true"
click at [907, 415] on span "True" at bounding box center [919, 408] width 25 height 16
click at [904, 415] on input "True" at bounding box center [896, 408] width 15 height 12
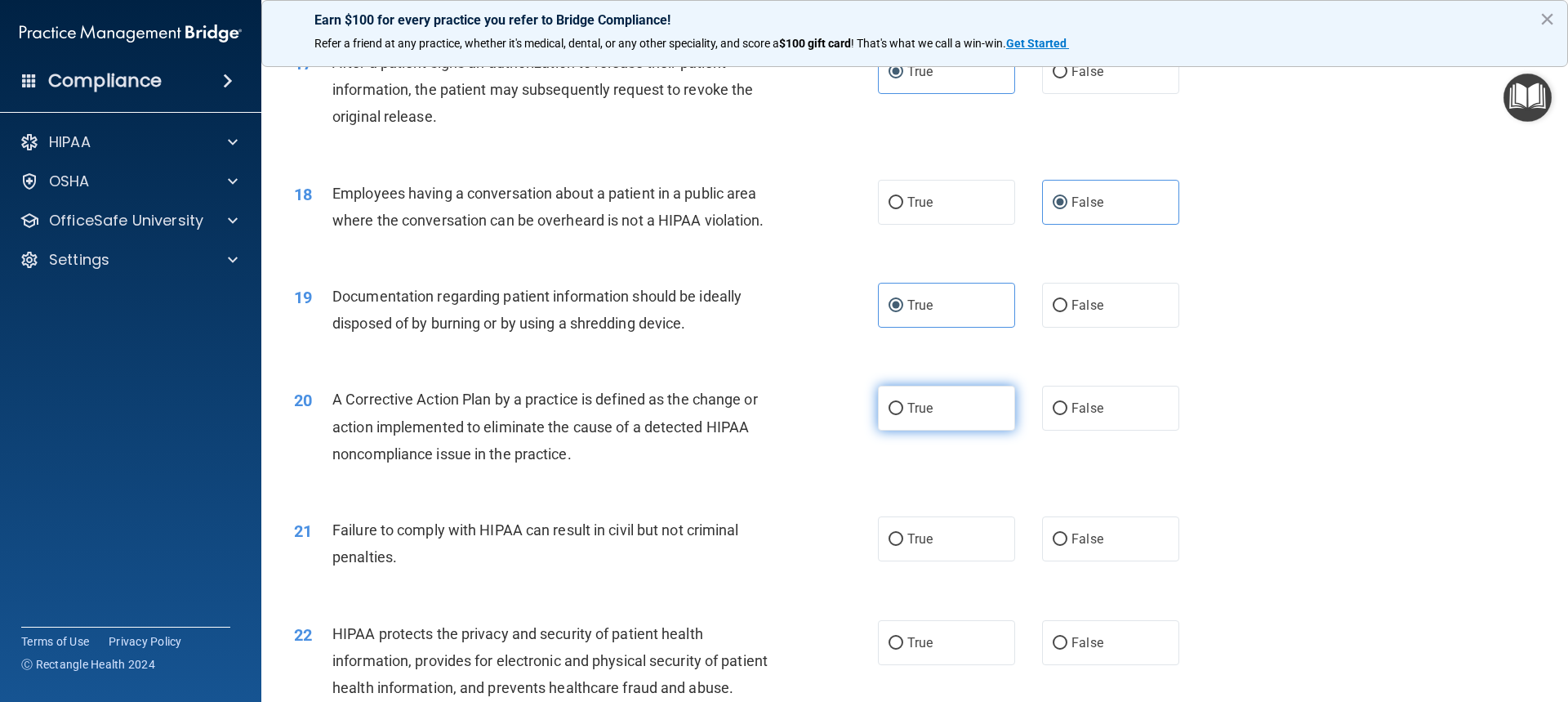
radio input "true"
click at [1053, 429] on input "False" at bounding box center [1060, 540] width 15 height 12
radio input "true"
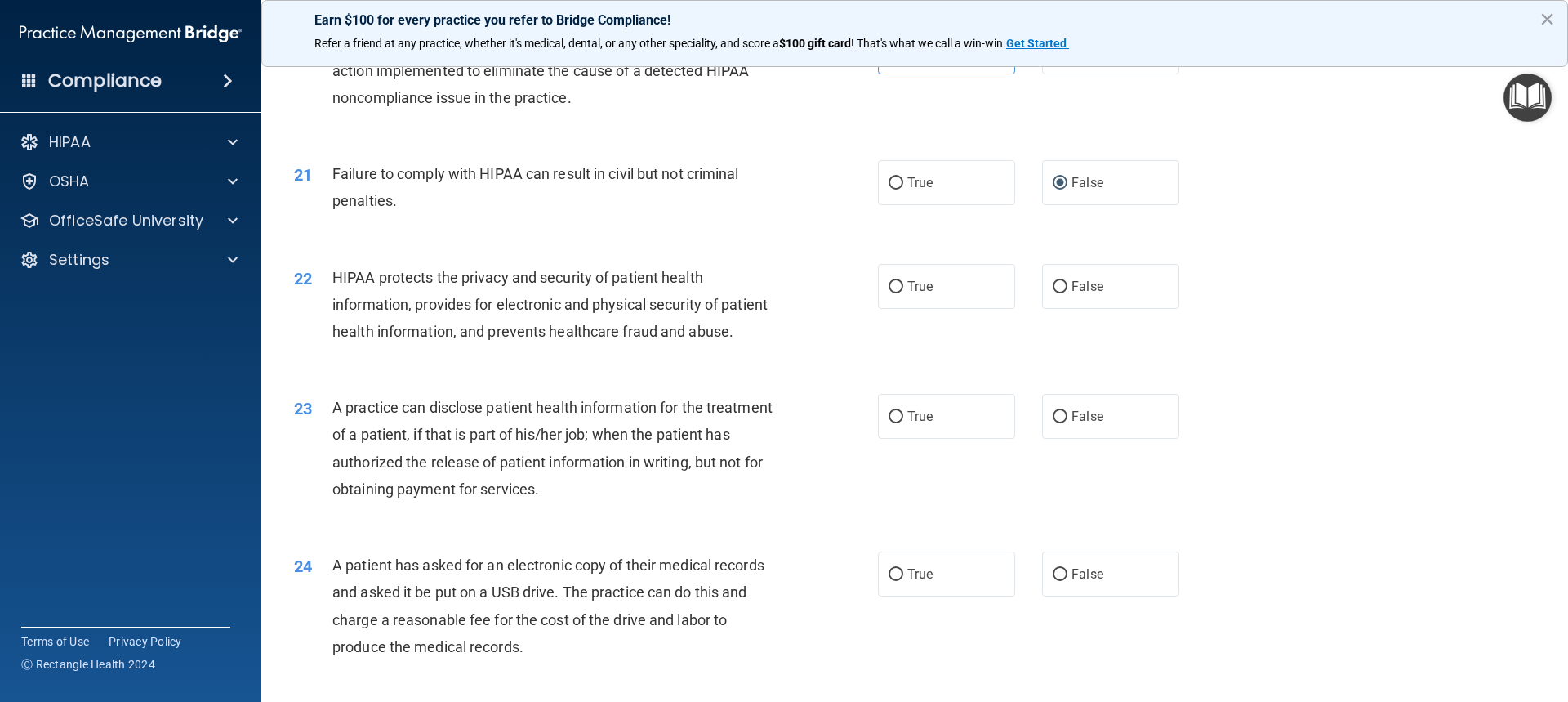
scroll to position [2321, 0]
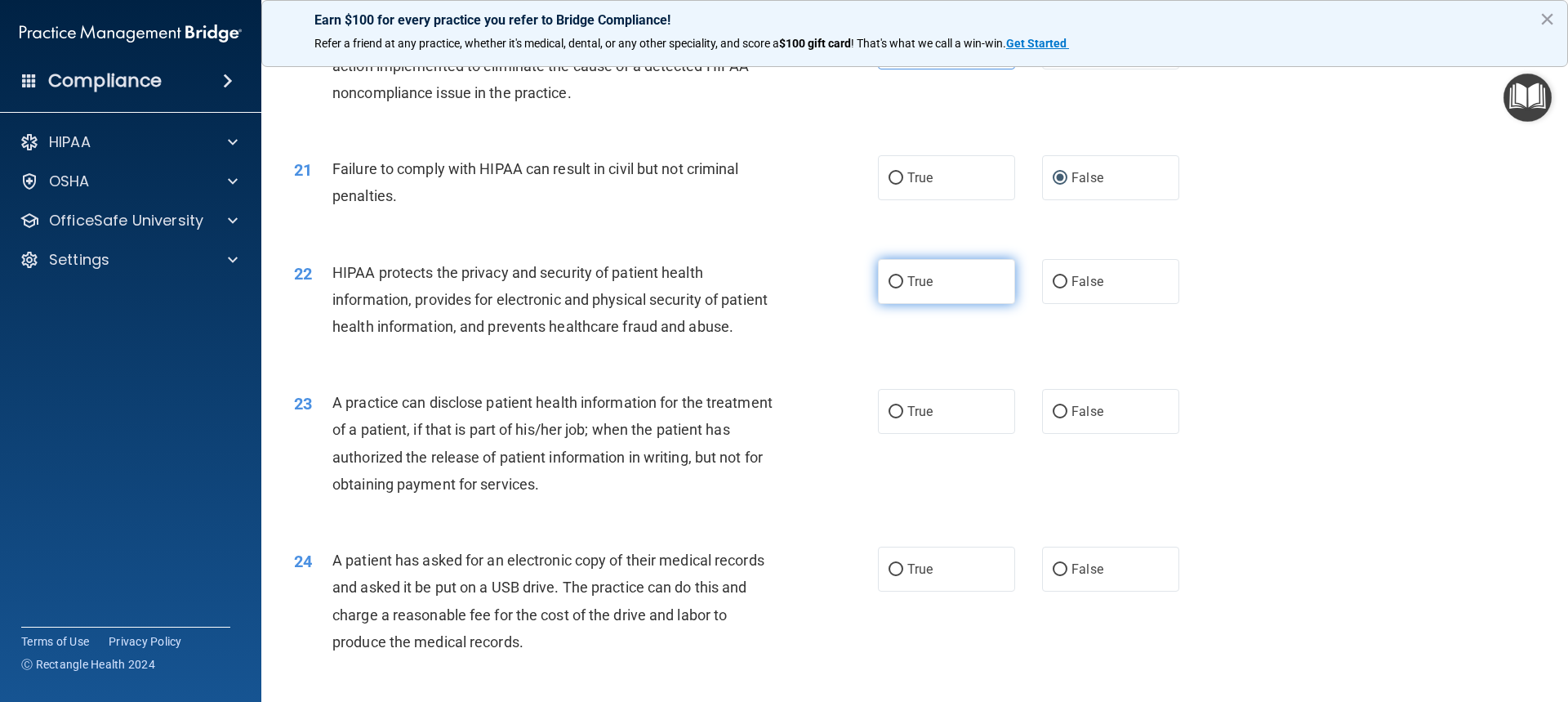
click at [972, 304] on label "True" at bounding box center [947, 280] width 138 height 45
click at [904, 288] on input "True" at bounding box center [896, 282] width 15 height 12
radio input "true"
click at [1082, 419] on span "False" at bounding box center [1088, 411] width 32 height 16
click at [1068, 418] on input "False" at bounding box center [1060, 412] width 15 height 12
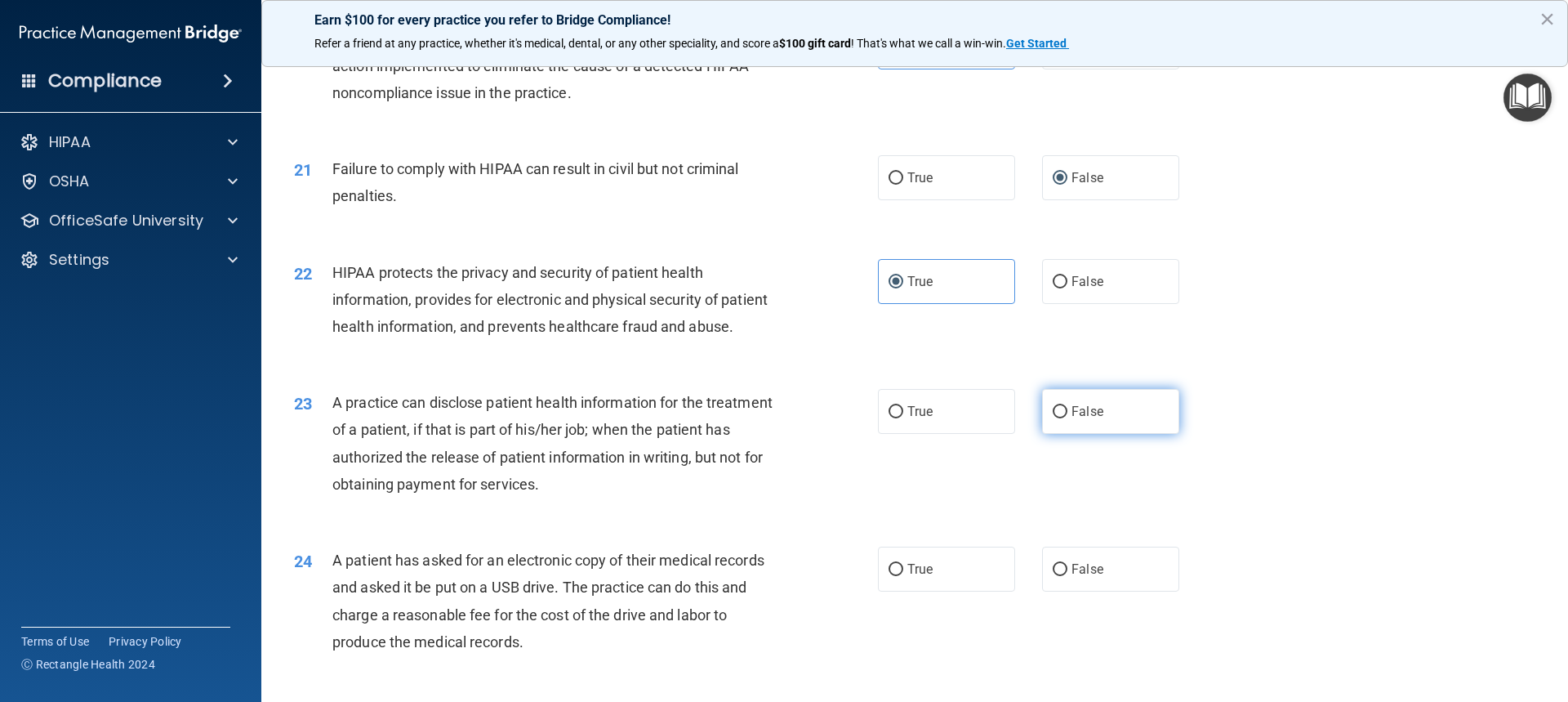
radio input "true"
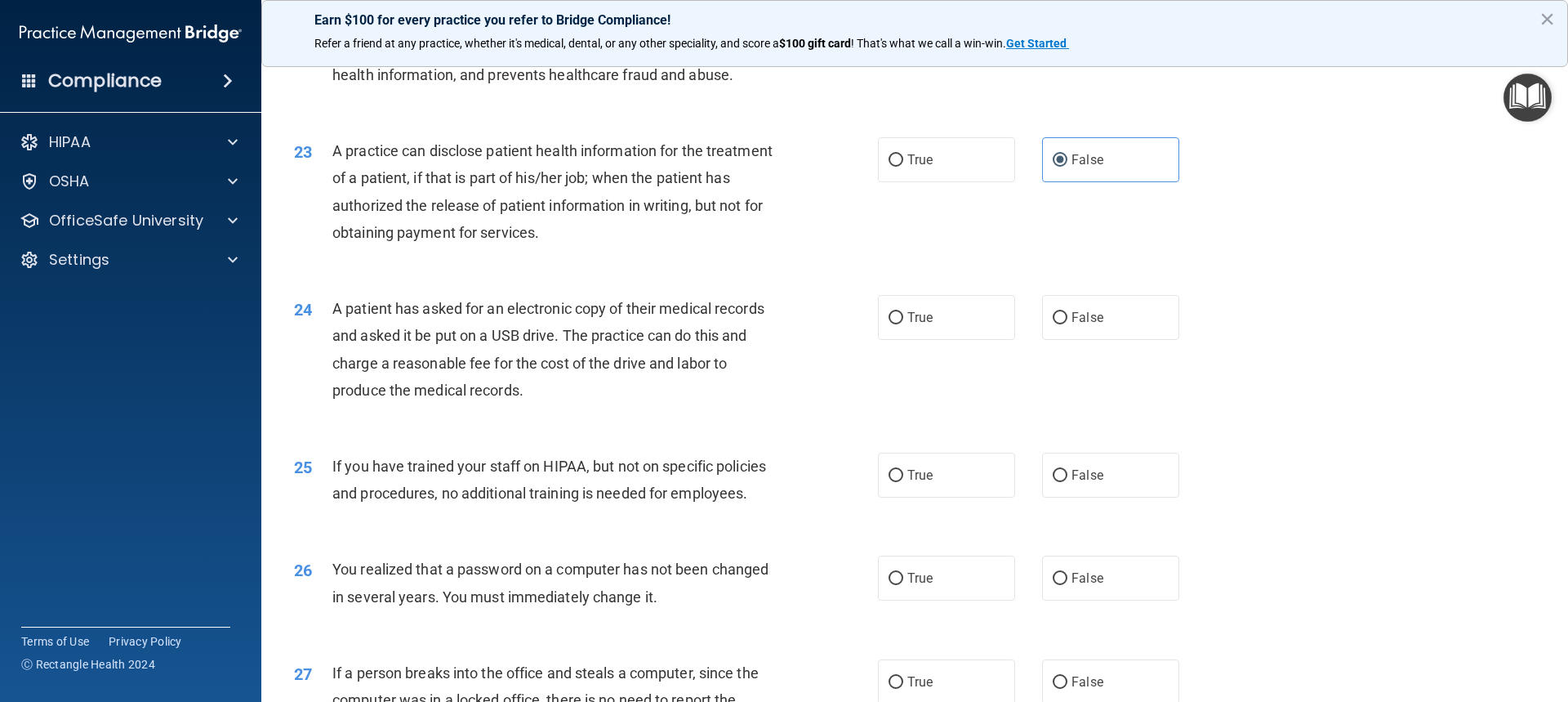
scroll to position [2587, 0]
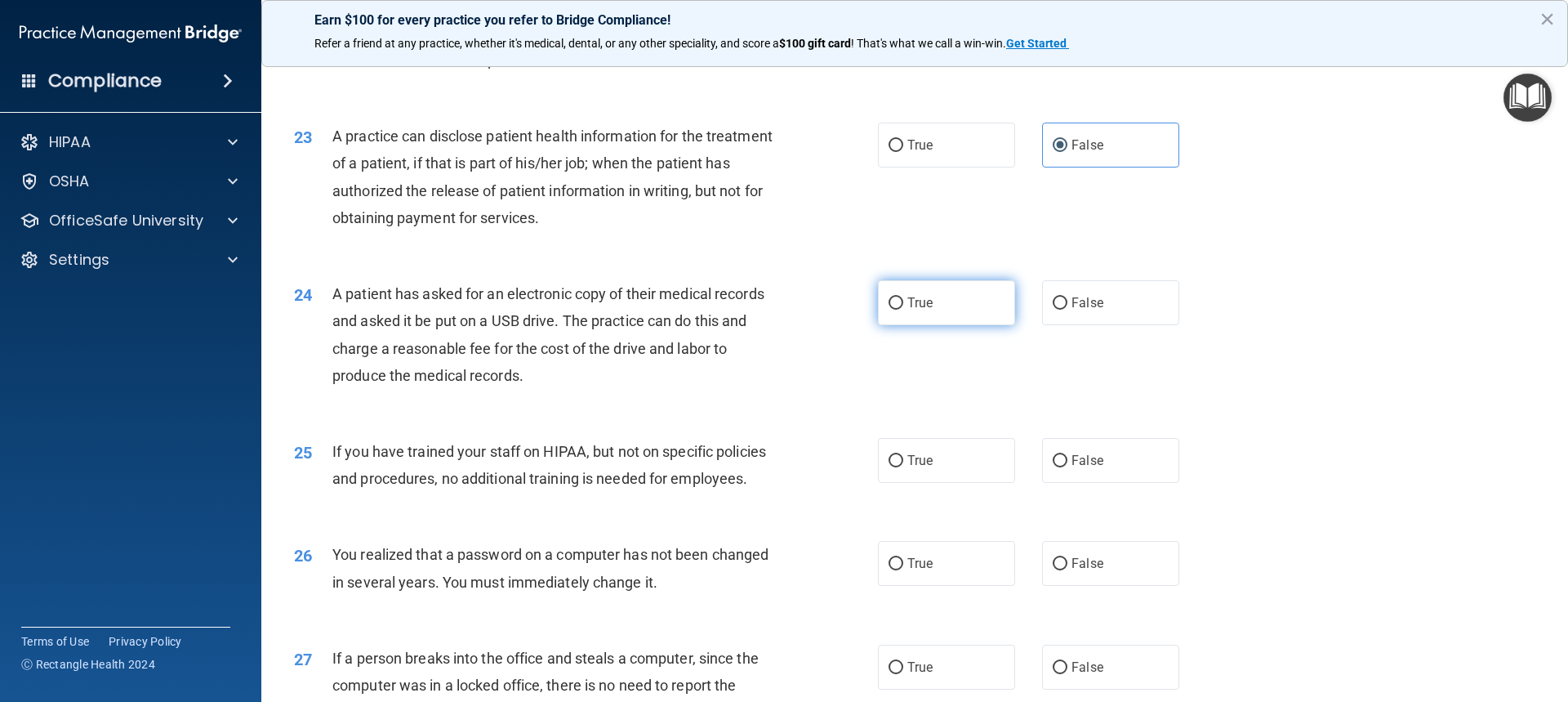
click at [910, 325] on label "True" at bounding box center [947, 302] width 138 height 45
click at [904, 309] on input "True" at bounding box center [896, 303] width 15 height 12
radio input "true"
click at [594, 429] on span "If you have trained your staff on HIPAA, but not on specific policies and proce…" at bounding box center [549, 464] width 434 height 44
click at [591, 429] on span "If you have trained your staff on HIPAA, but not on specific policies and proce…" at bounding box center [549, 464] width 434 height 44
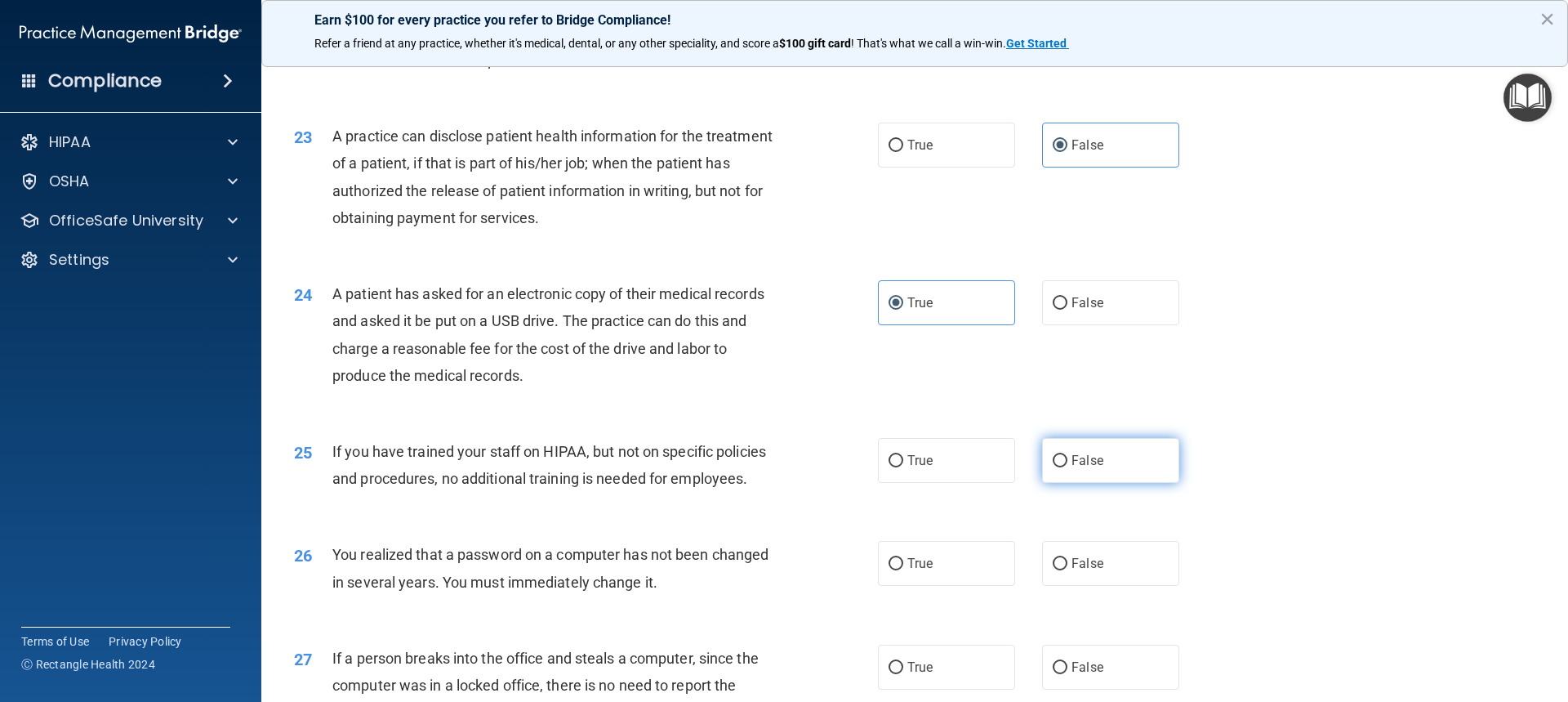
click at [1103, 429] on label "False" at bounding box center [1110, 460] width 138 height 45
click at [1068, 429] on input "False" at bounding box center [1060, 461] width 15 height 12
radio input "true"
click at [964, 429] on label "True" at bounding box center [947, 563] width 138 height 45
click at [904, 429] on input "True" at bounding box center [896, 564] width 15 height 12
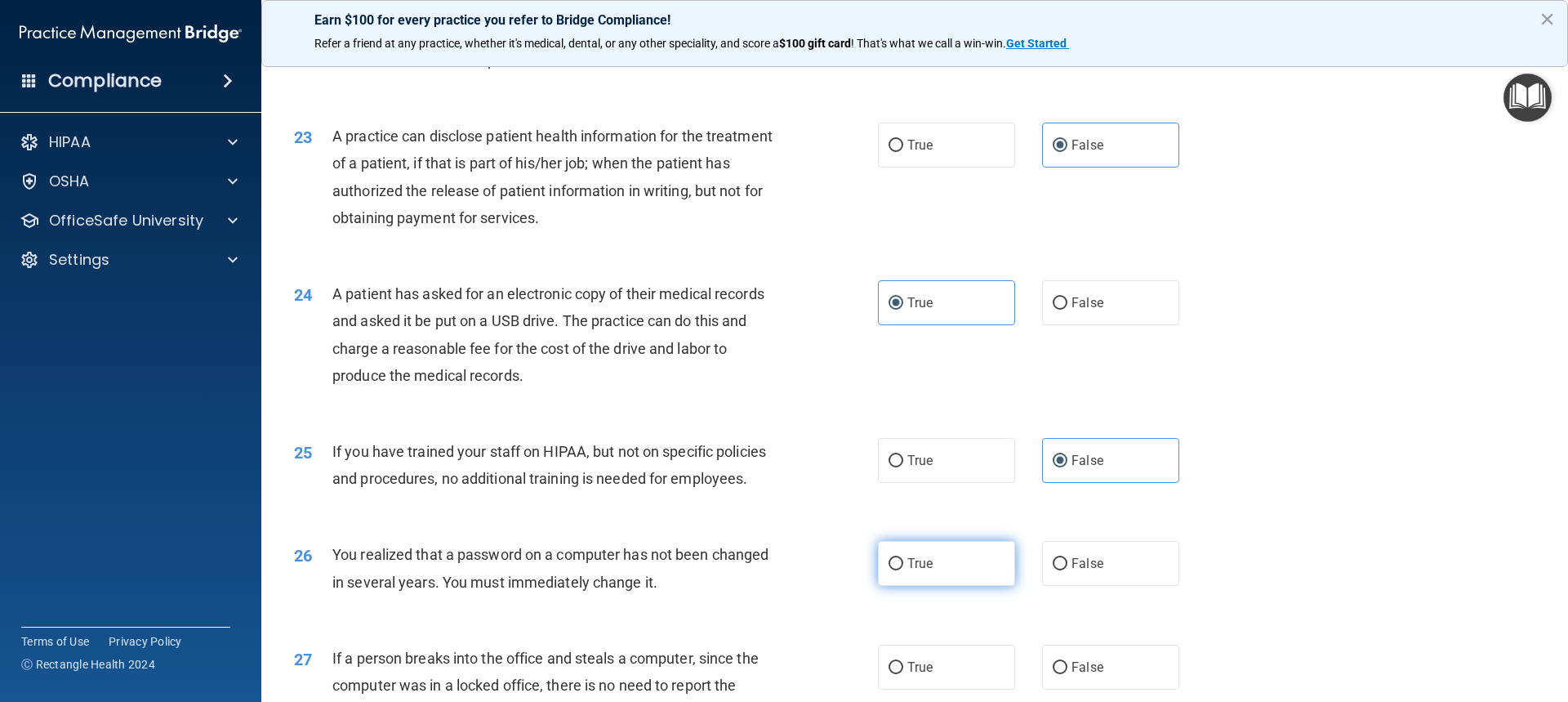
radio input "true"
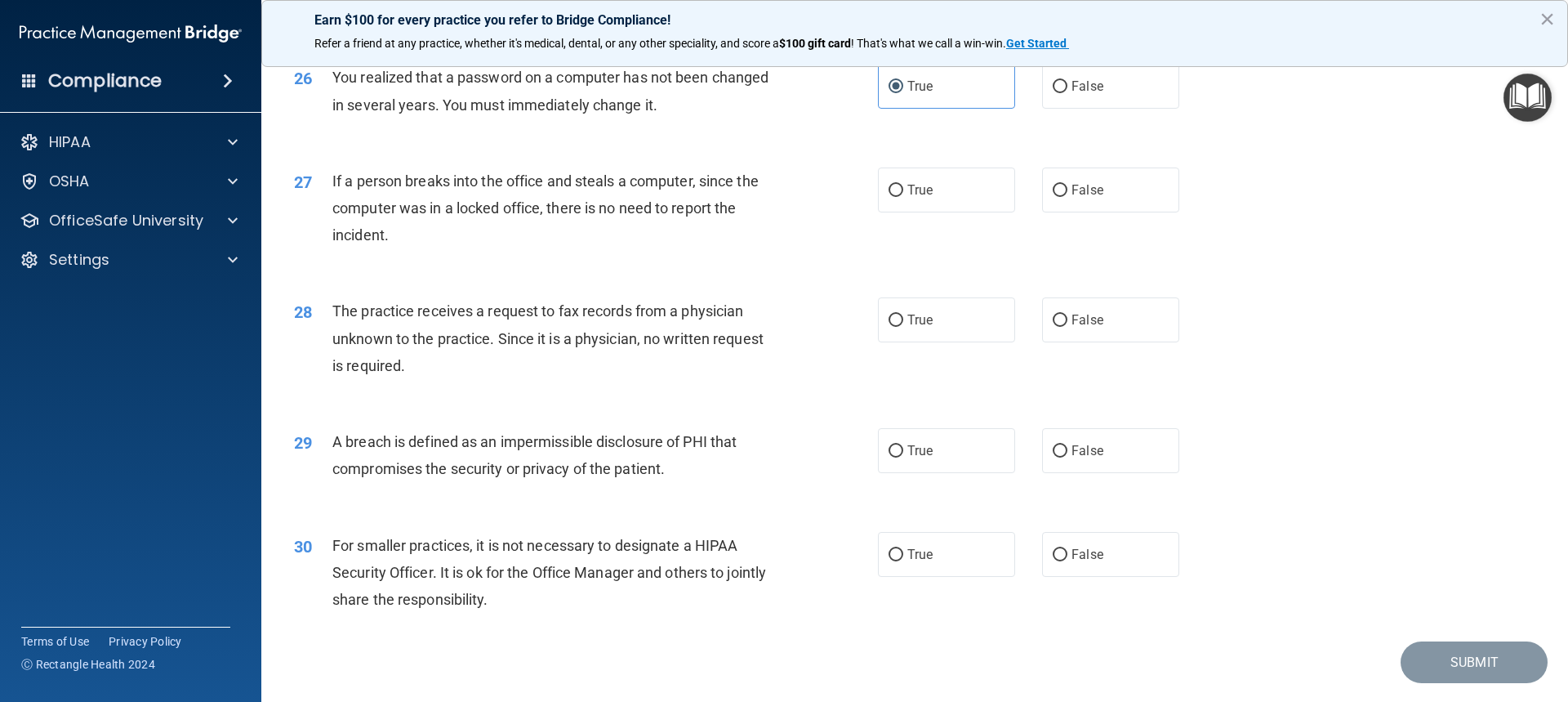
scroll to position [3054, 0]
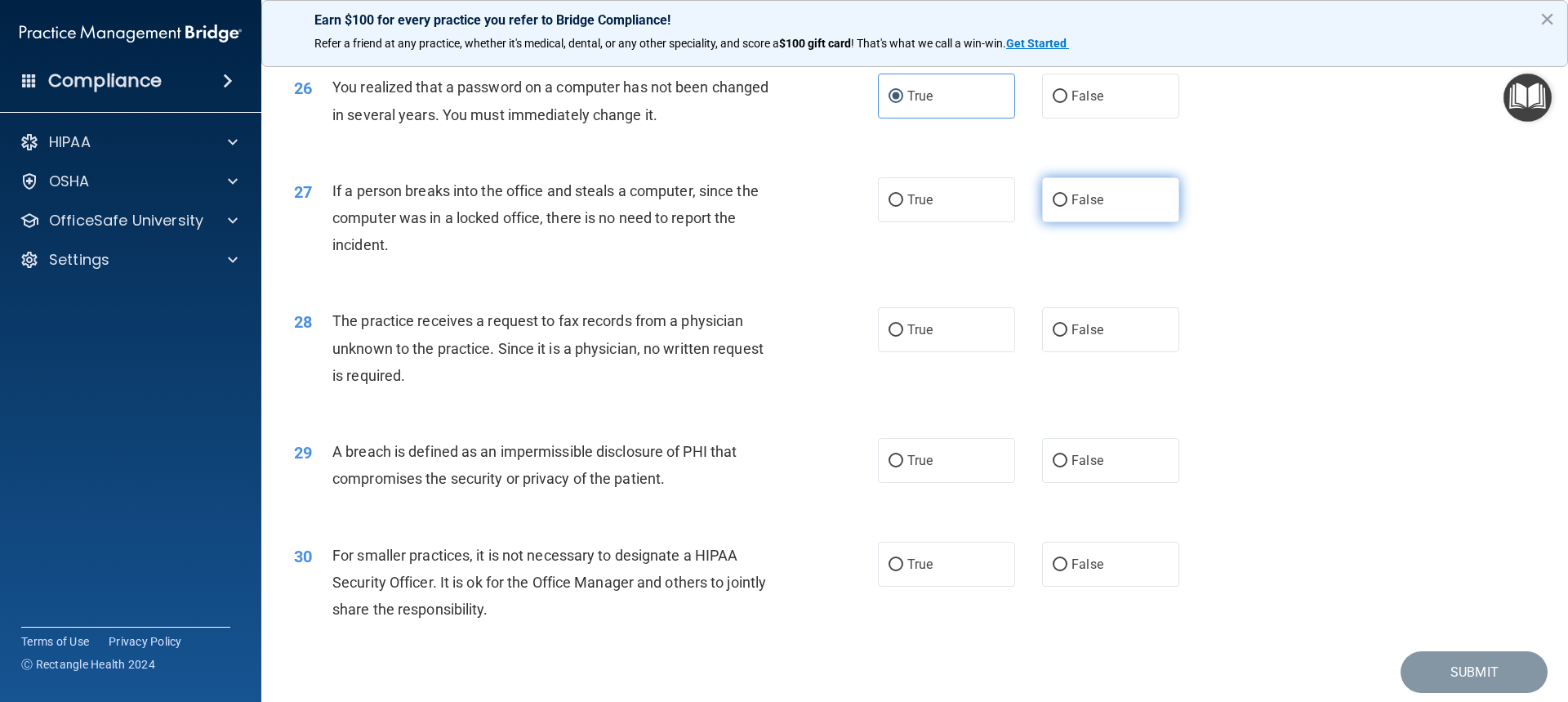
click at [1082, 223] on label "False" at bounding box center [1110, 199] width 138 height 45
click at [1068, 207] on input "False" at bounding box center [1060, 201] width 15 height 12
radio input "true"
click at [1075, 337] on span "False" at bounding box center [1088, 330] width 32 height 16
click at [1068, 337] on input "False" at bounding box center [1060, 330] width 15 height 12
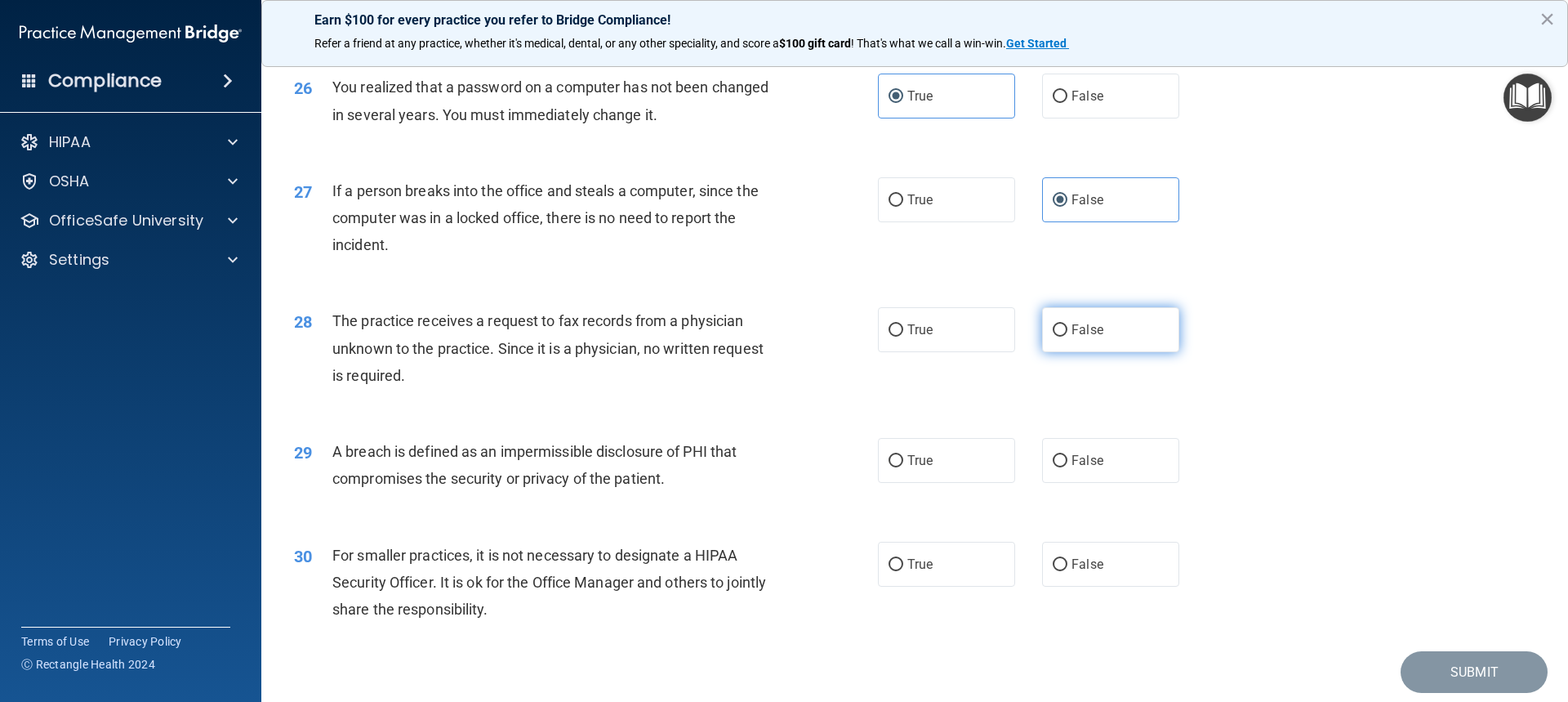
radio input "true"
click at [940, 429] on label "True" at bounding box center [947, 460] width 138 height 45
click at [904, 429] on input "True" at bounding box center [896, 461] width 15 height 12
radio input "true"
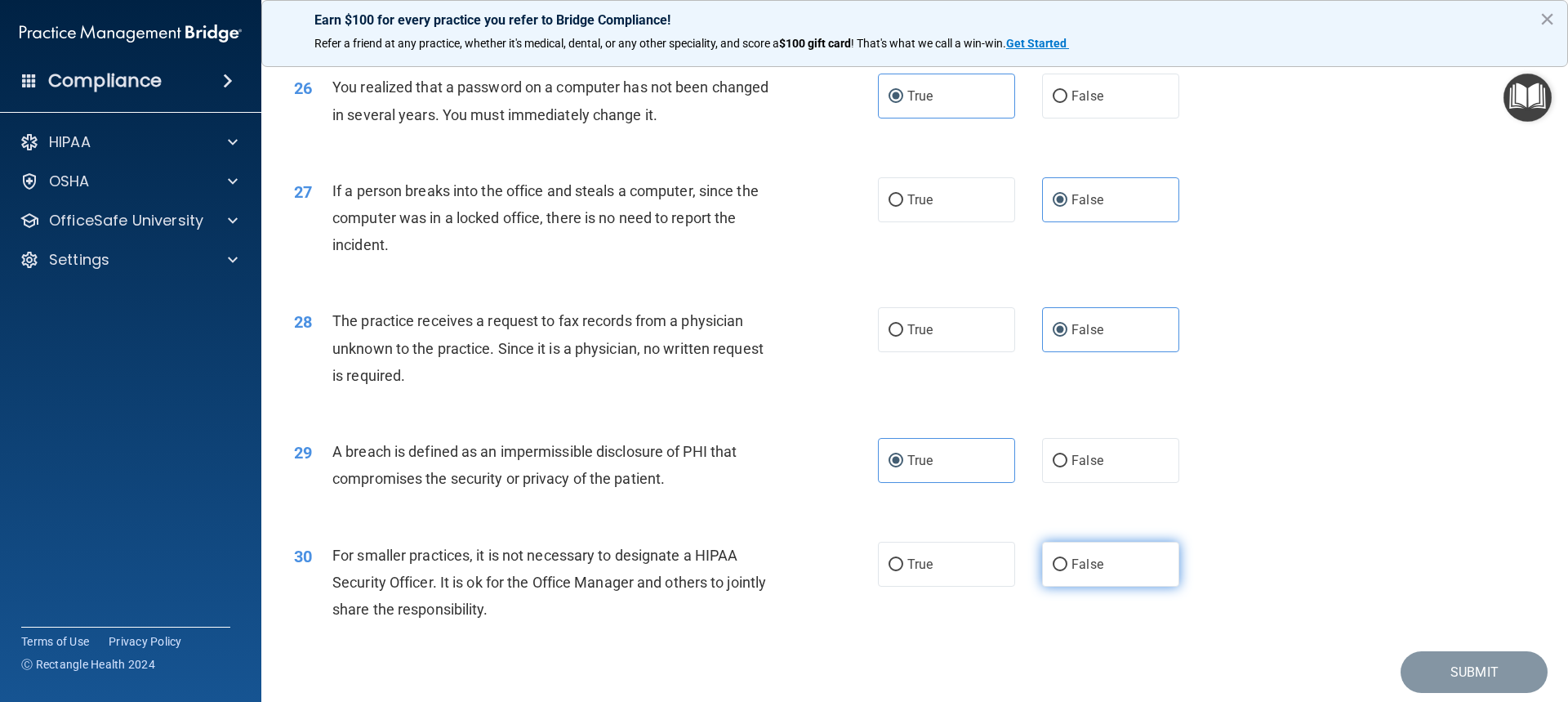
click at [1113, 429] on label "False" at bounding box center [1110, 564] width 138 height 45
click at [1068, 429] on input "False" at bounding box center [1060, 564] width 15 height 12
radio input "true"
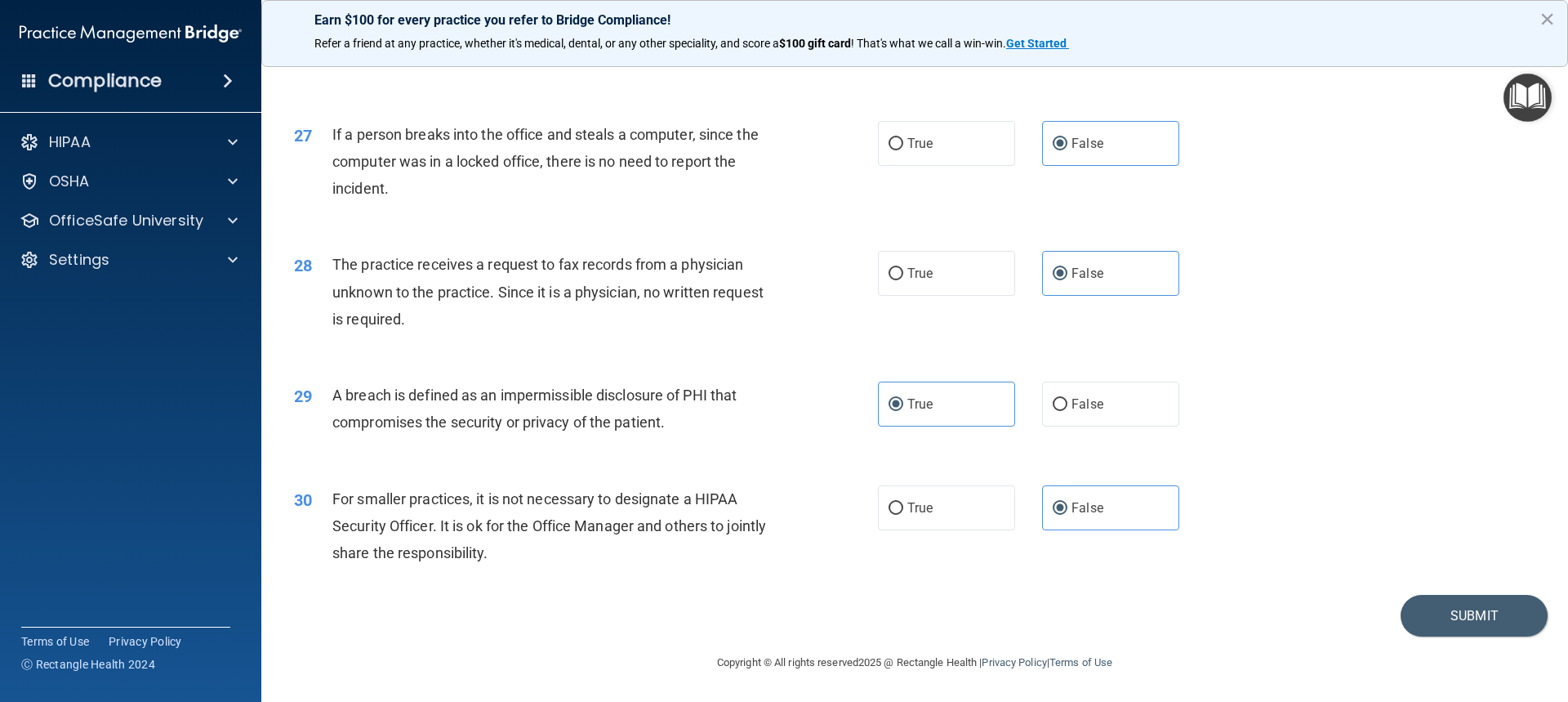
scroll to position [3165, 0]
click at [1113, 429] on button "Submit" at bounding box center [1474, 615] width 147 height 42
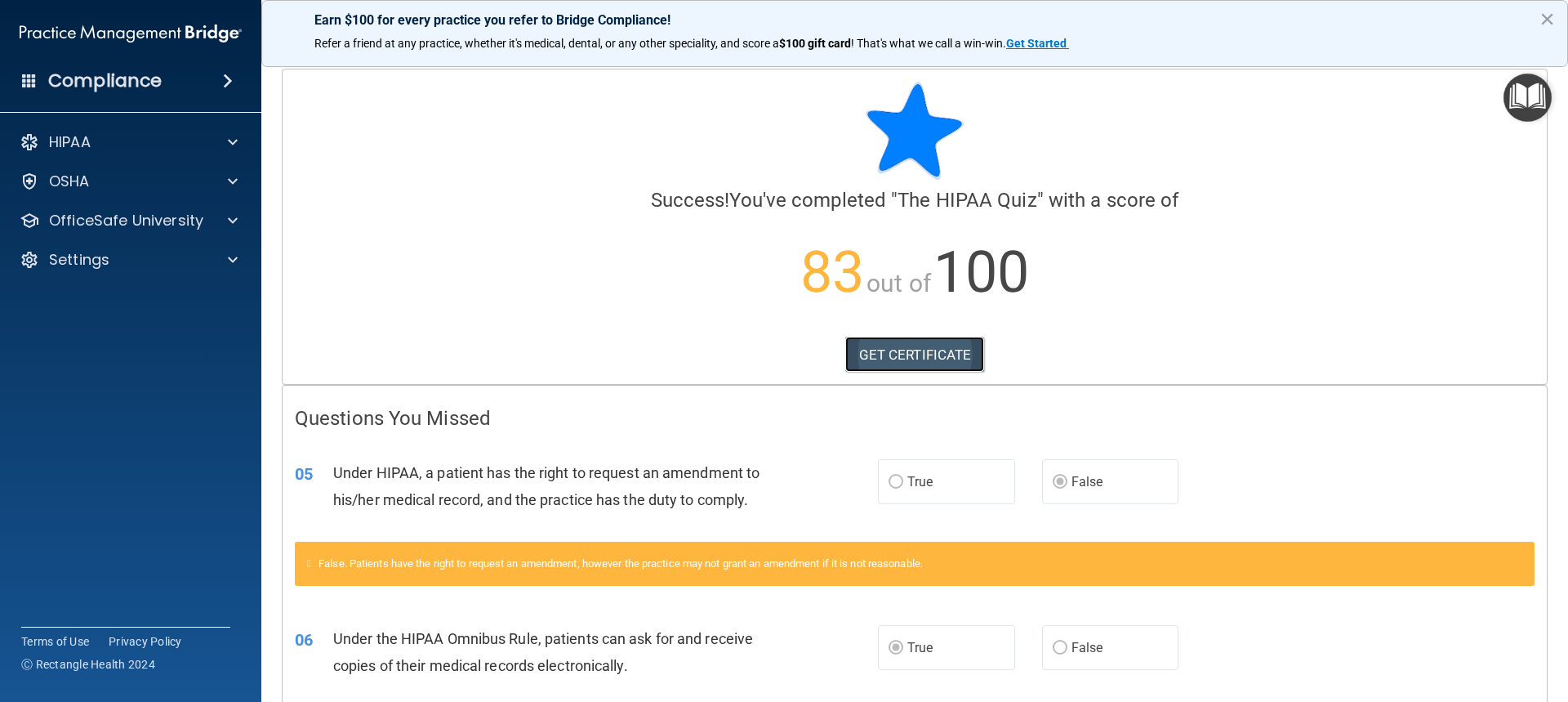
click at [914, 356] on link "GET CERTIFICATE" at bounding box center [915, 354] width 139 height 36
